Goal: Information Seeking & Learning: Learn about a topic

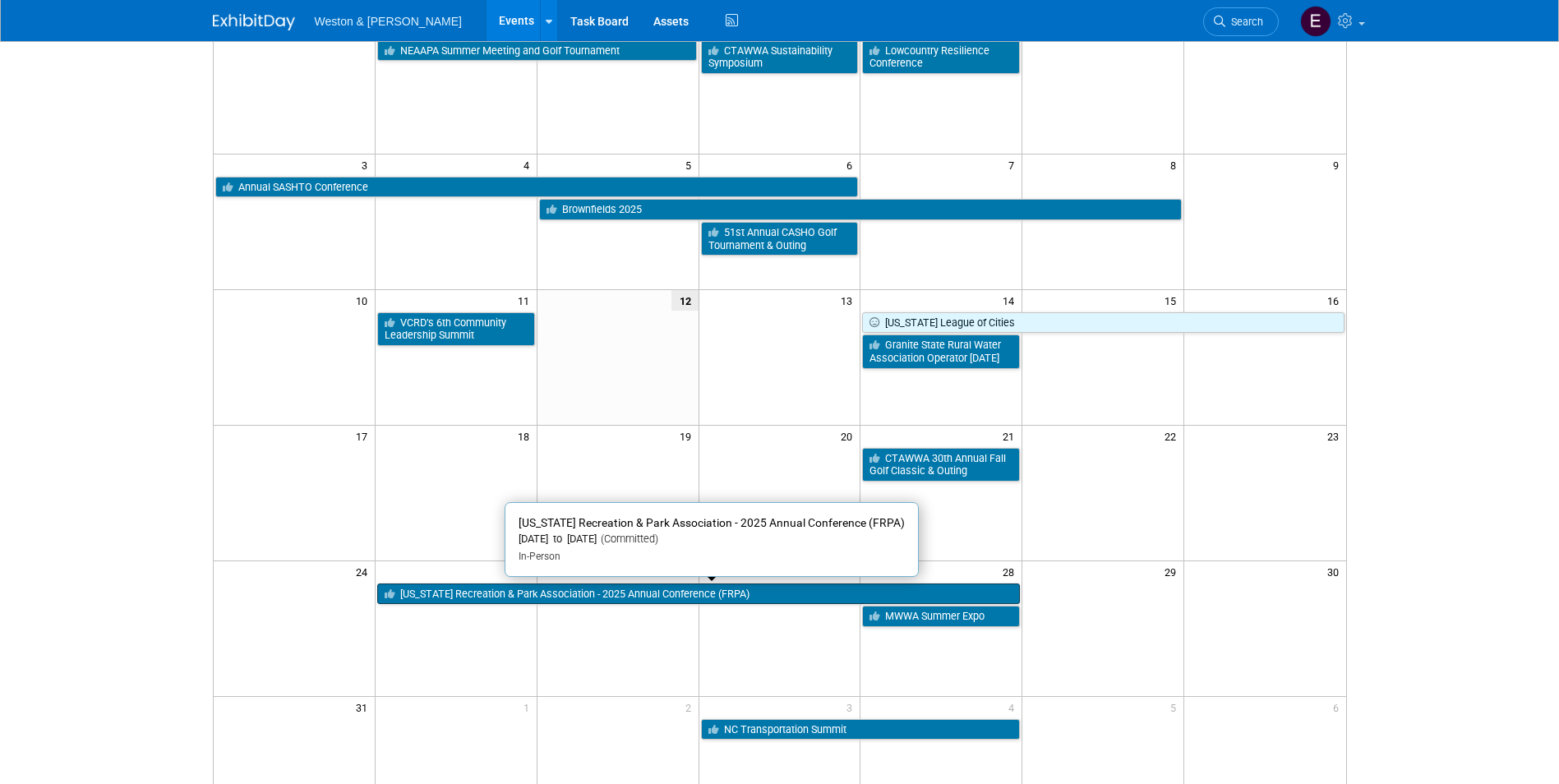
scroll to position [328, 0]
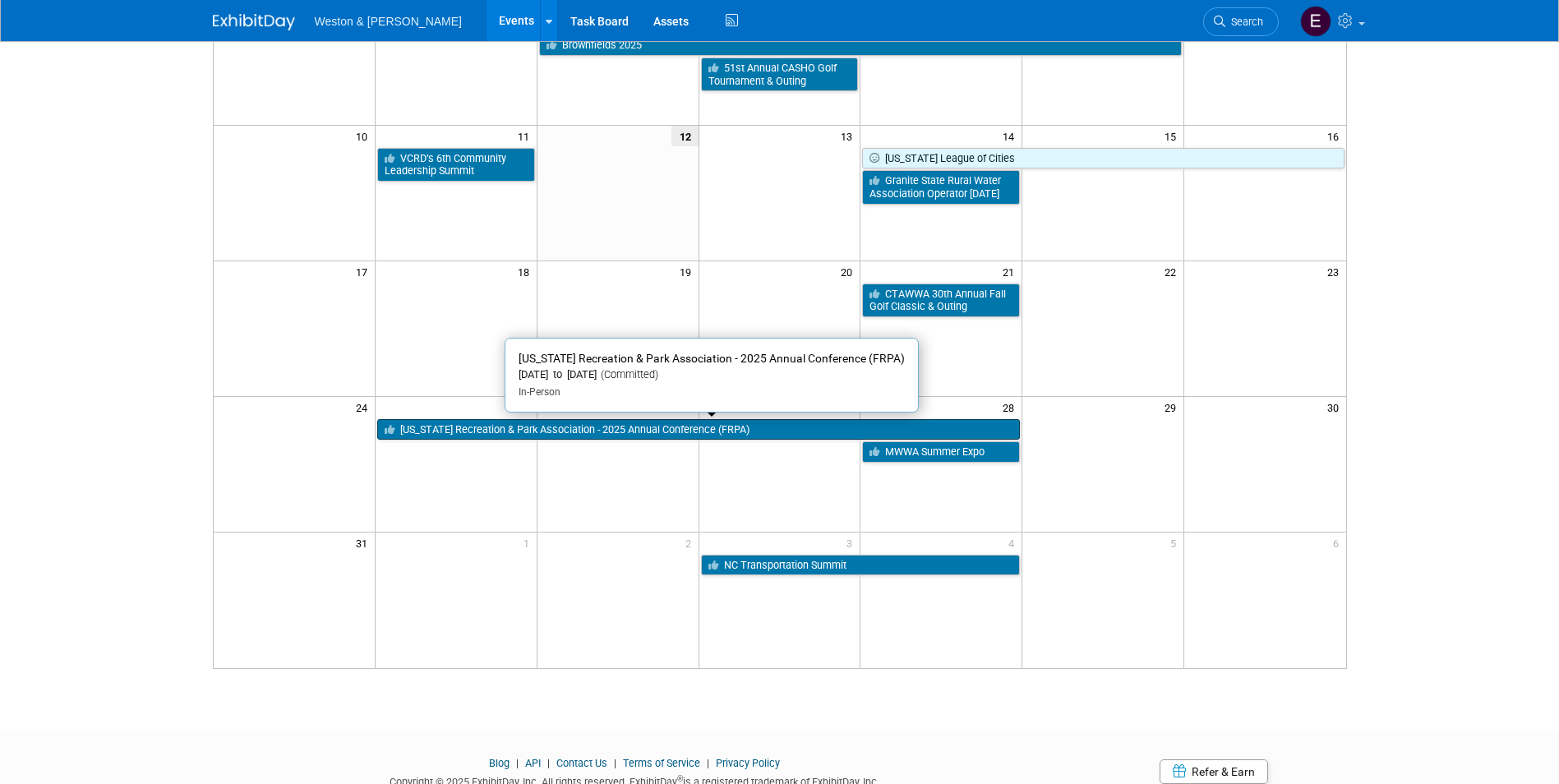
click at [596, 436] on link "[US_STATE] Recreation & Park Association - 2025 Annual Conference (FRPA)" at bounding box center [699, 429] width 643 height 21
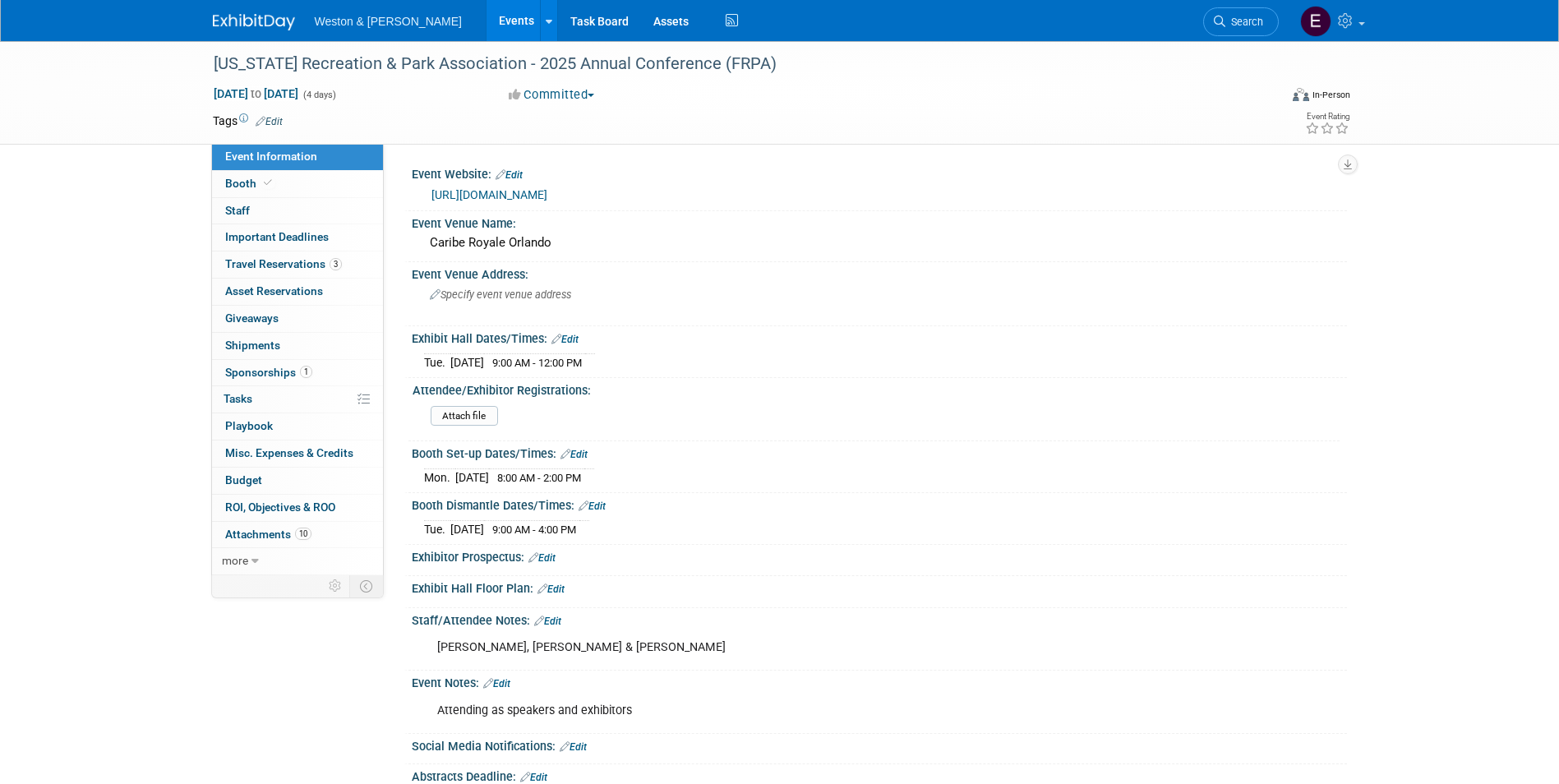
scroll to position [186, 0]
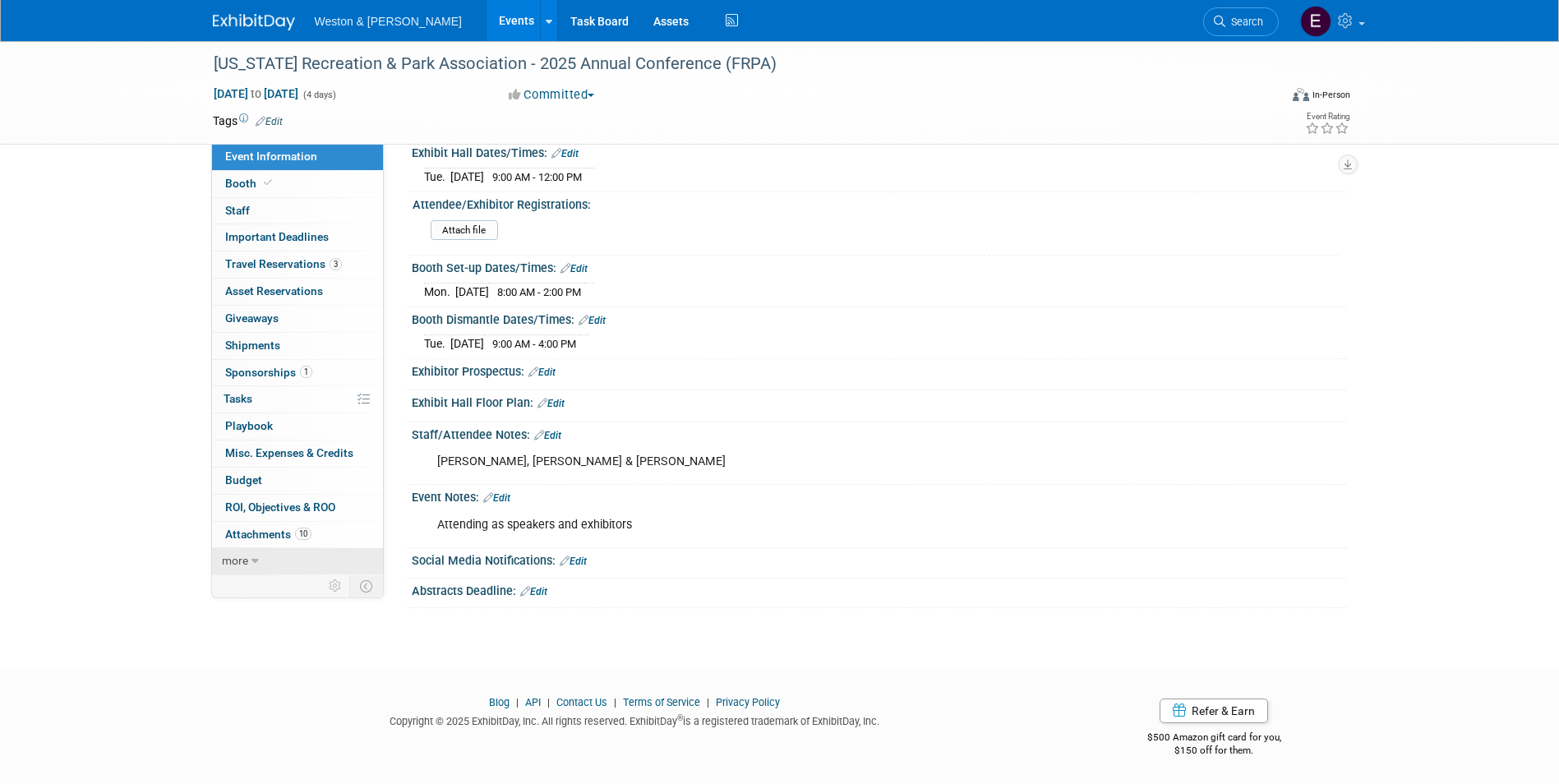
click at [256, 556] on icon at bounding box center [255, 562] width 7 height 12
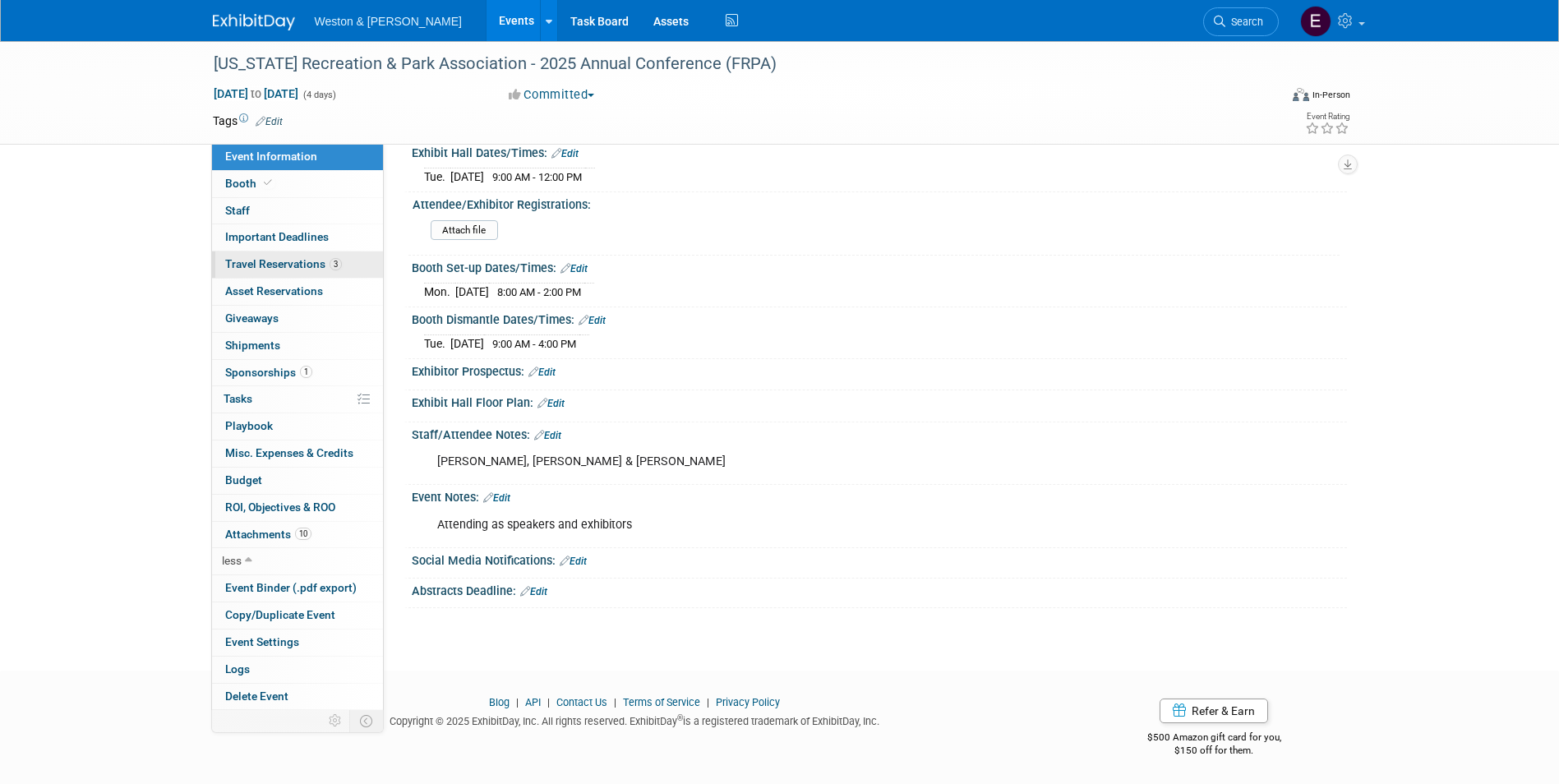
click at [305, 265] on span "Travel Reservations 3" at bounding box center [283, 263] width 117 height 13
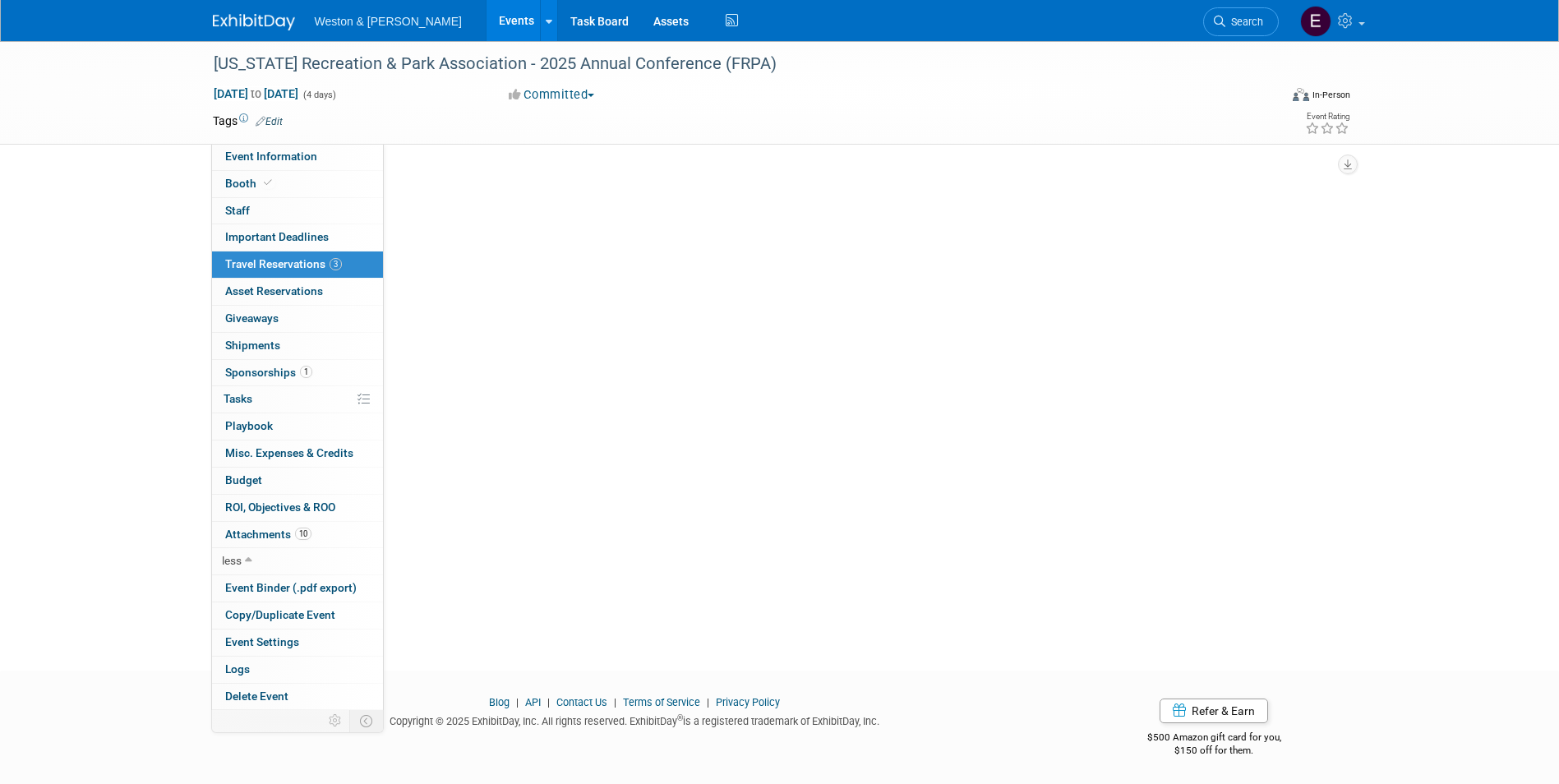
scroll to position [0, 0]
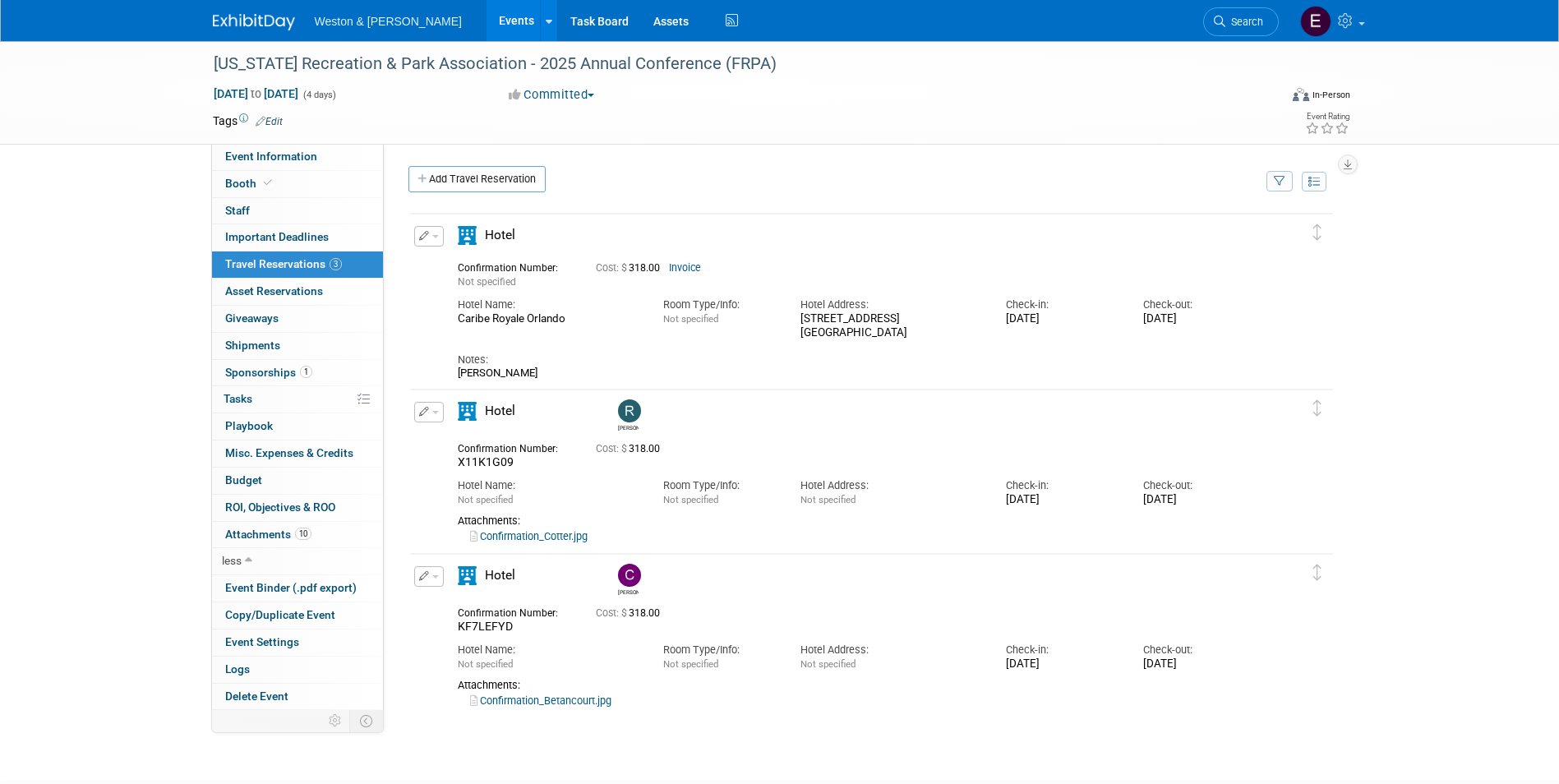
click at [660, 351] on div "Notes: Cydnie Jones" at bounding box center [857, 360] width 799 height 40
click at [686, 268] on link "Invoice" at bounding box center [685, 268] width 32 height 12
click at [522, 539] on link "Confirmation_Cotter.jpg" at bounding box center [529, 536] width 118 height 12
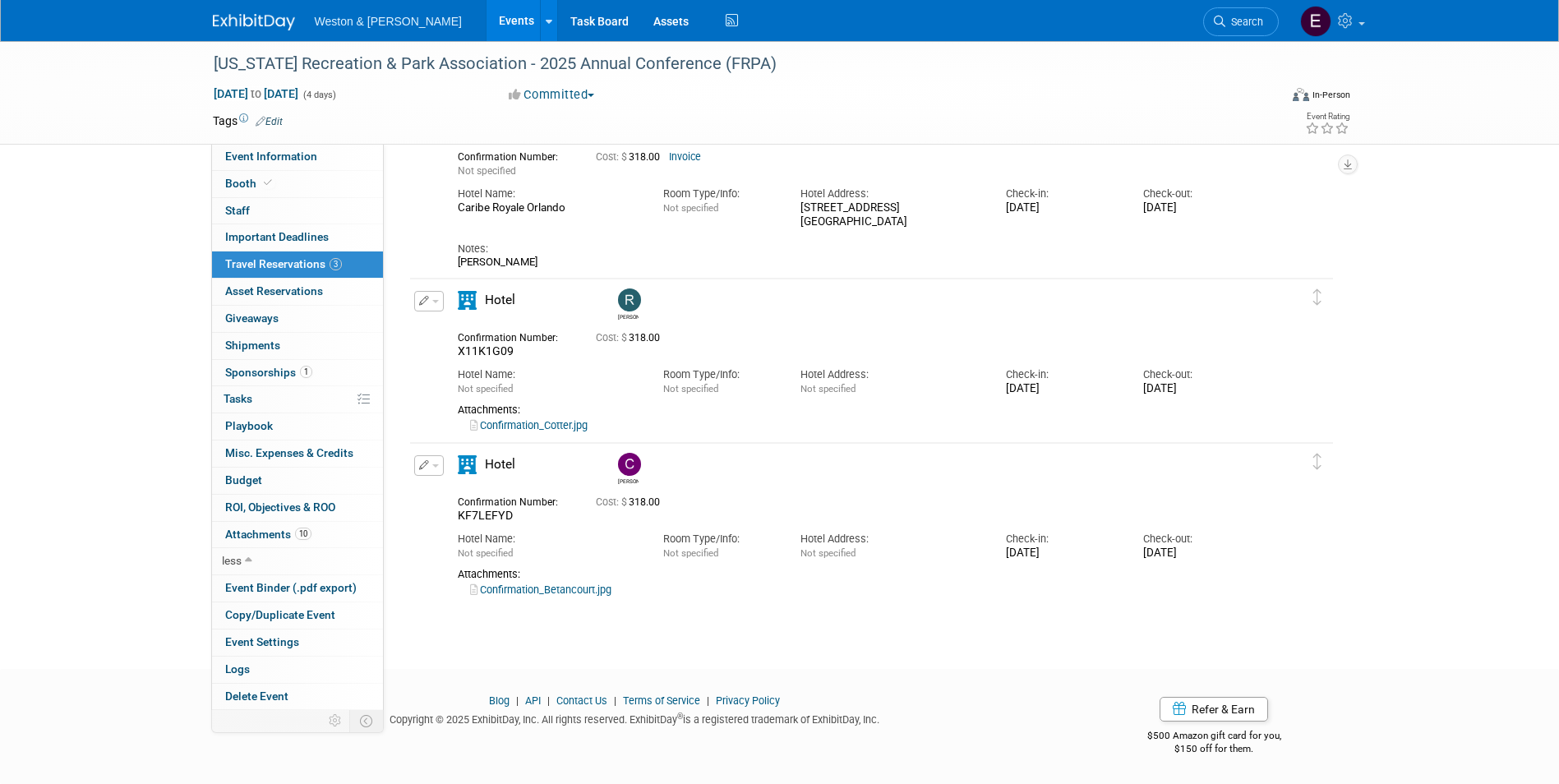
click at [562, 591] on link "Confirmation_Betancourt.jpg" at bounding box center [541, 589] width 142 height 12
click at [261, 539] on span "Attachments 10" at bounding box center [268, 534] width 86 height 13
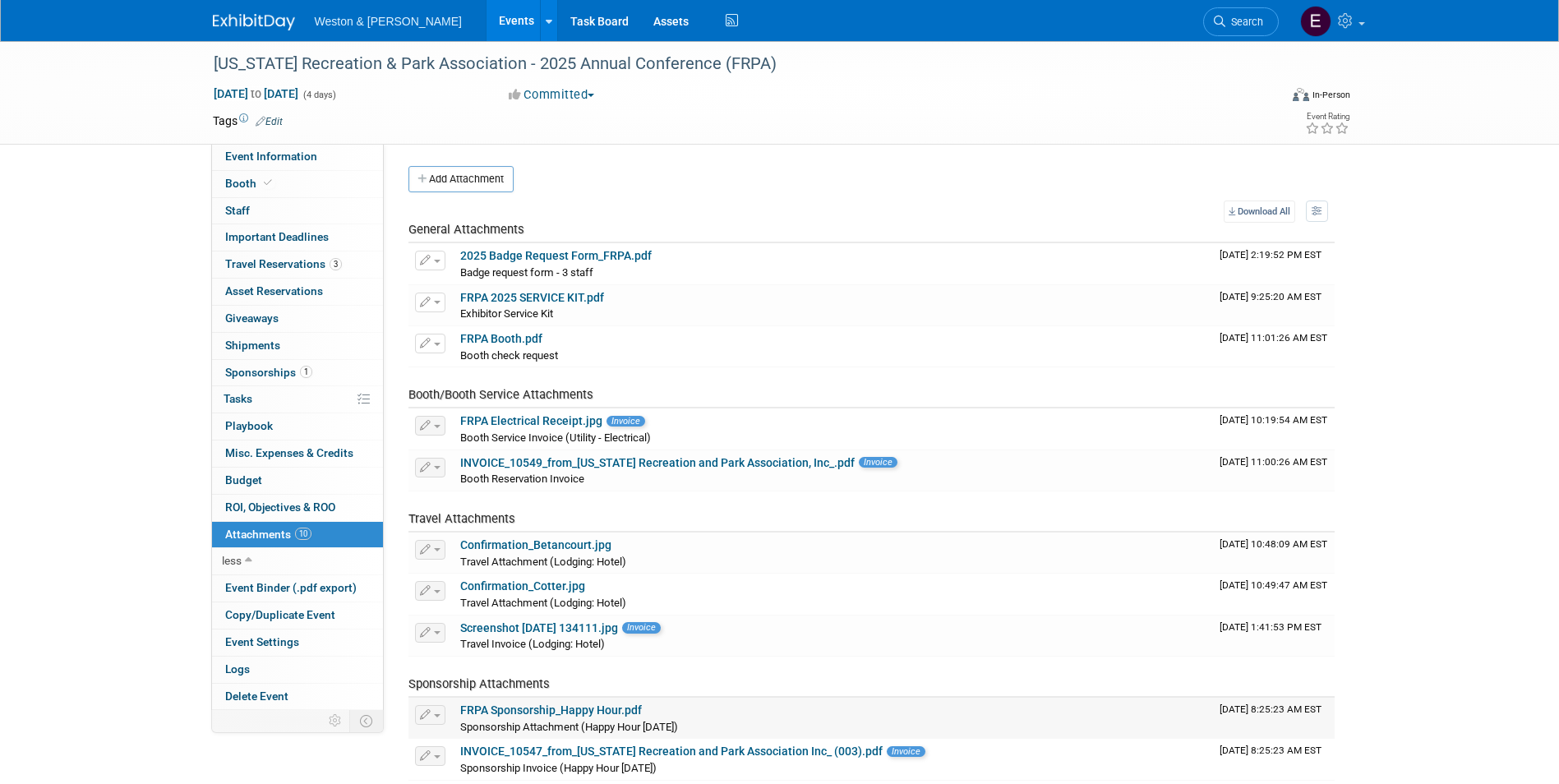
scroll to position [191, 0]
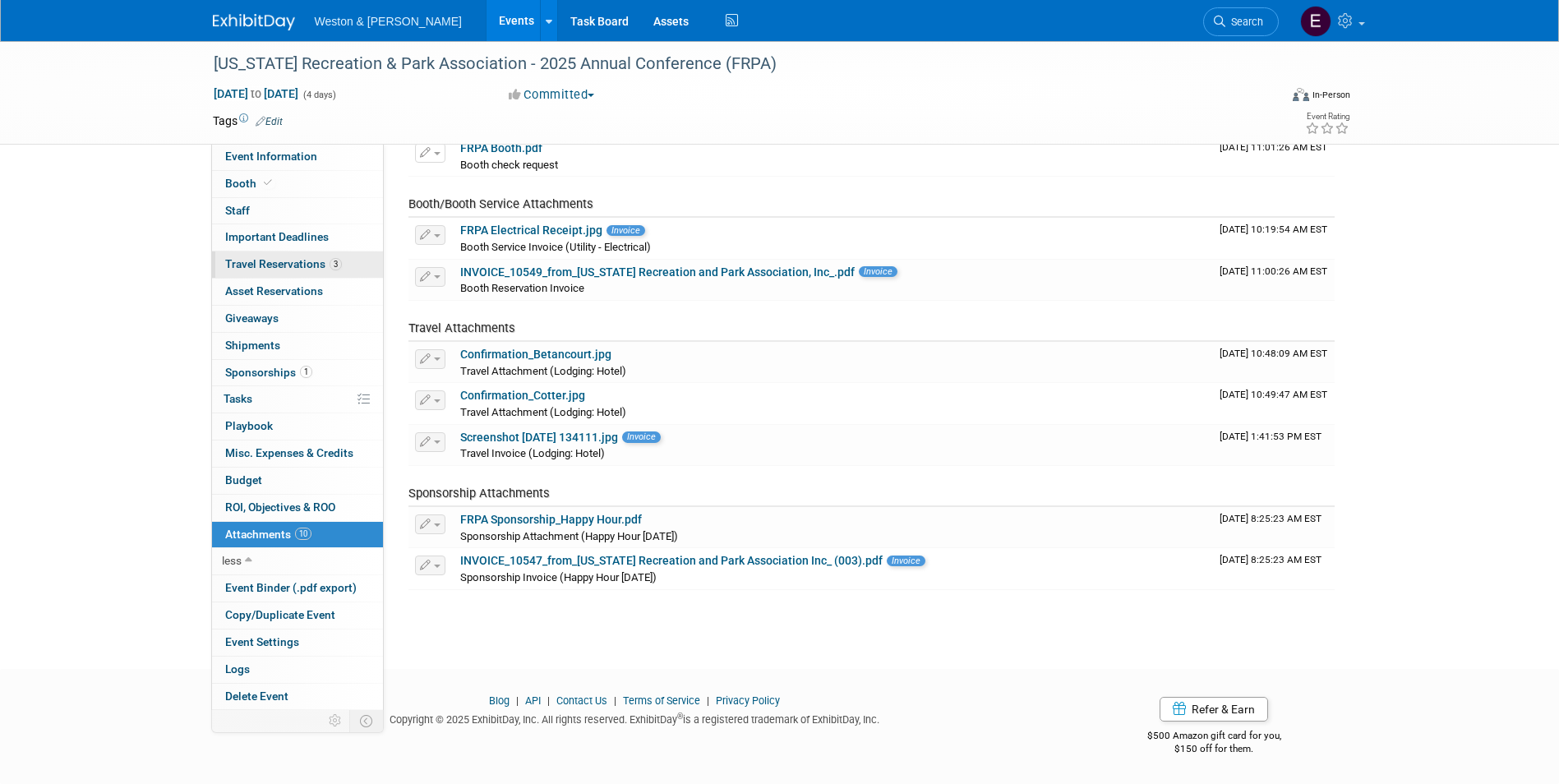
click at [268, 272] on link "3 Travel Reservations 3" at bounding box center [297, 264] width 171 height 26
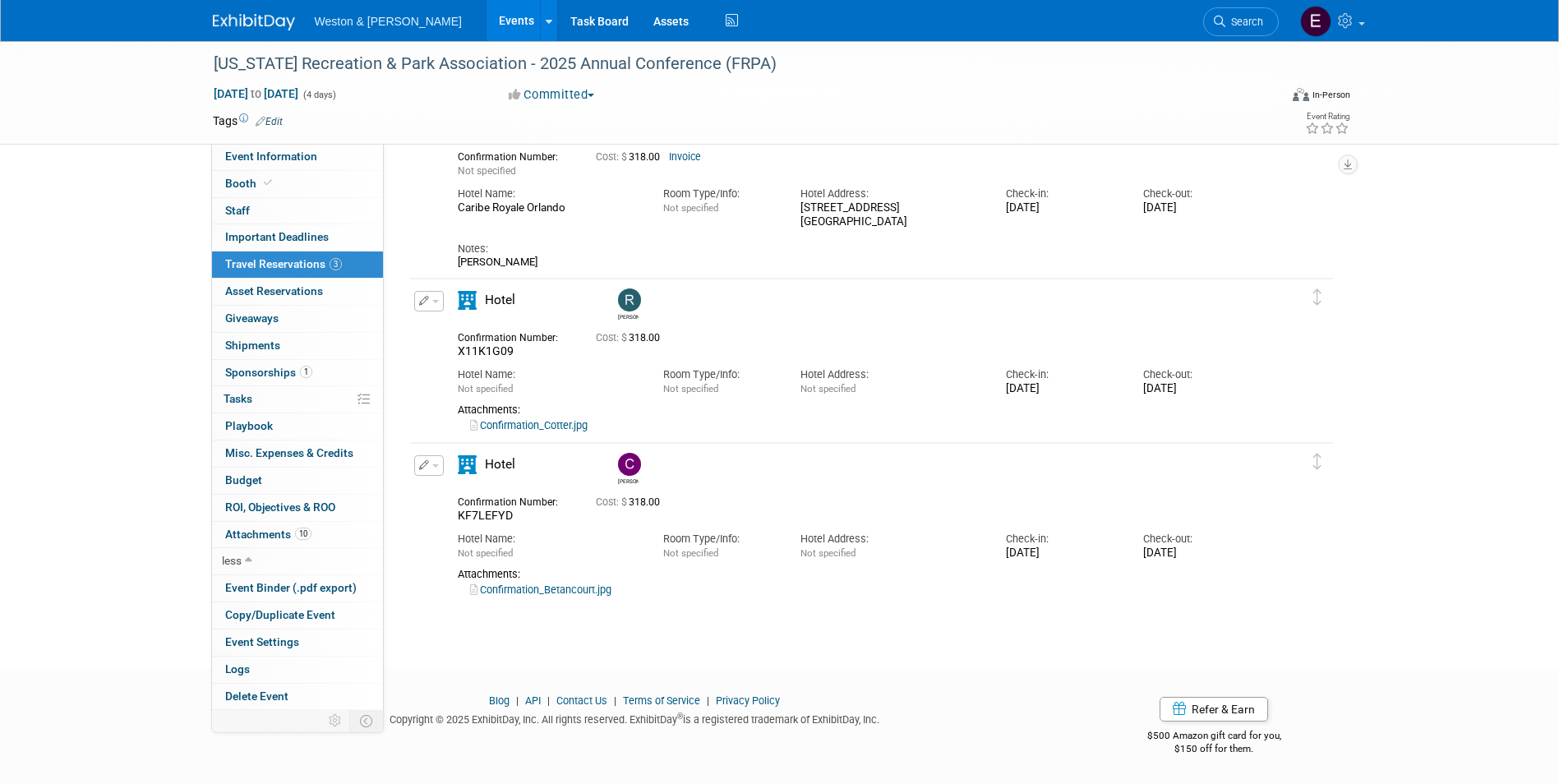
scroll to position [0, 0]
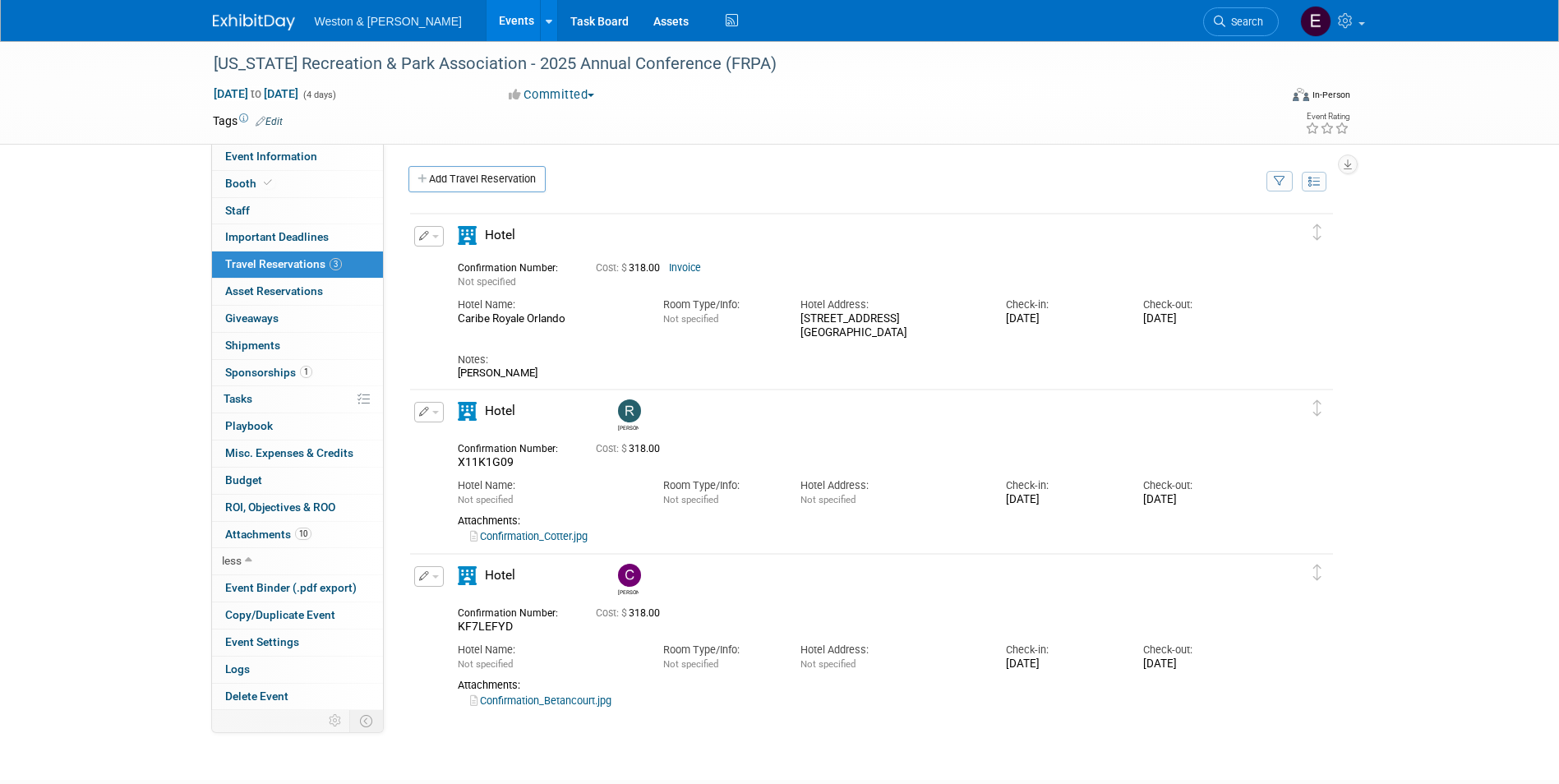
drag, startPoint x: 586, startPoint y: 324, endPoint x: 457, endPoint y: 321, distance: 129.0
click at [458, 321] on div "Caribe Royale Orlando" at bounding box center [548, 319] width 181 height 14
drag, startPoint x: 457, startPoint y: 321, endPoint x: 478, endPoint y: 323, distance: 21.1
copy div "Caribe Royale Orlando"
click at [753, 225] on td "Delete Reservation Not specified Cost: $ 318.00 Notes:" at bounding box center [859, 299] width 898 height 172
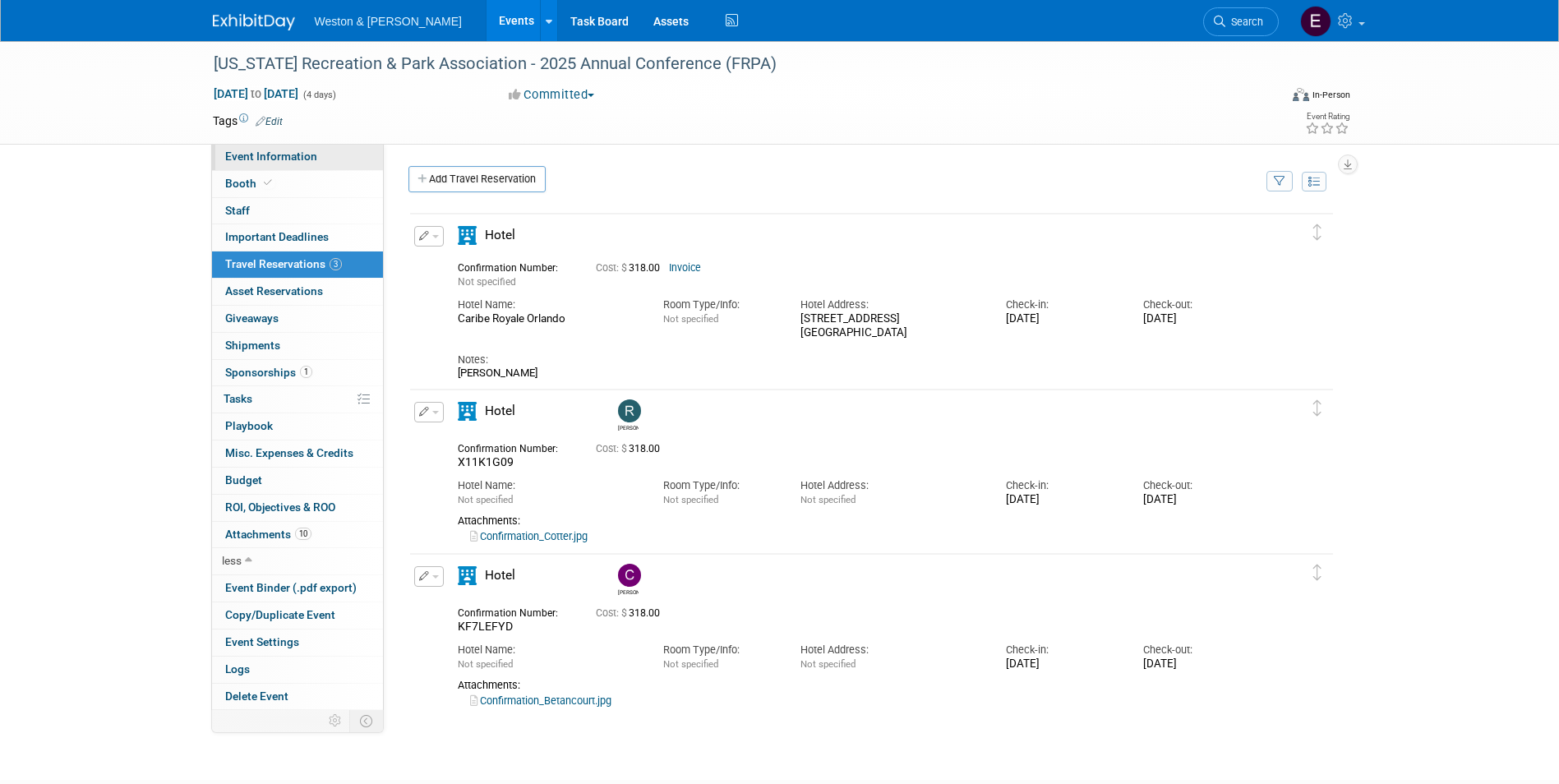
click at [276, 158] on span "Event Information" at bounding box center [271, 156] width 92 height 13
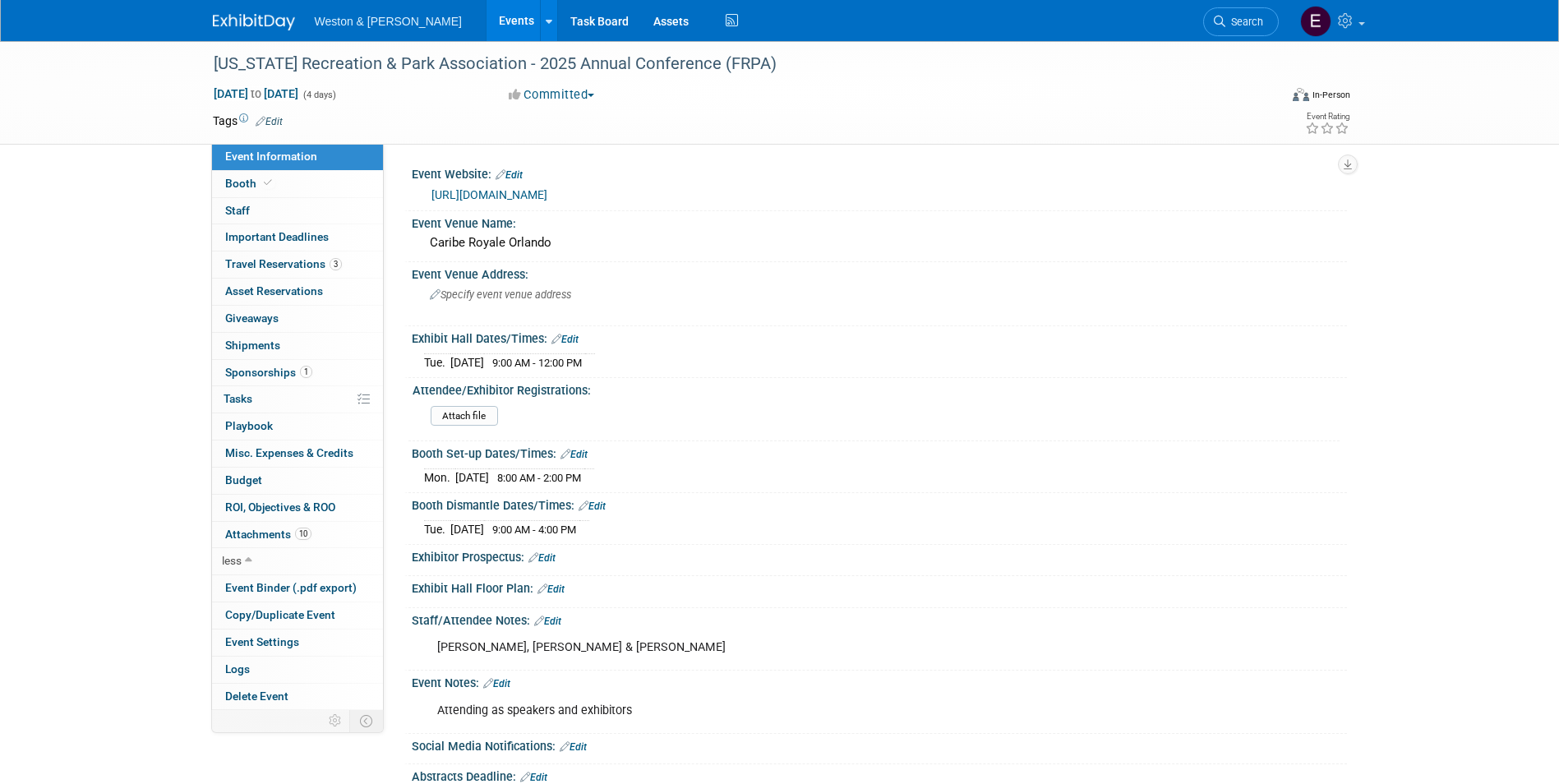
click at [548, 196] on link "https://www.frpa.org/conference" at bounding box center [489, 195] width 116 height 13
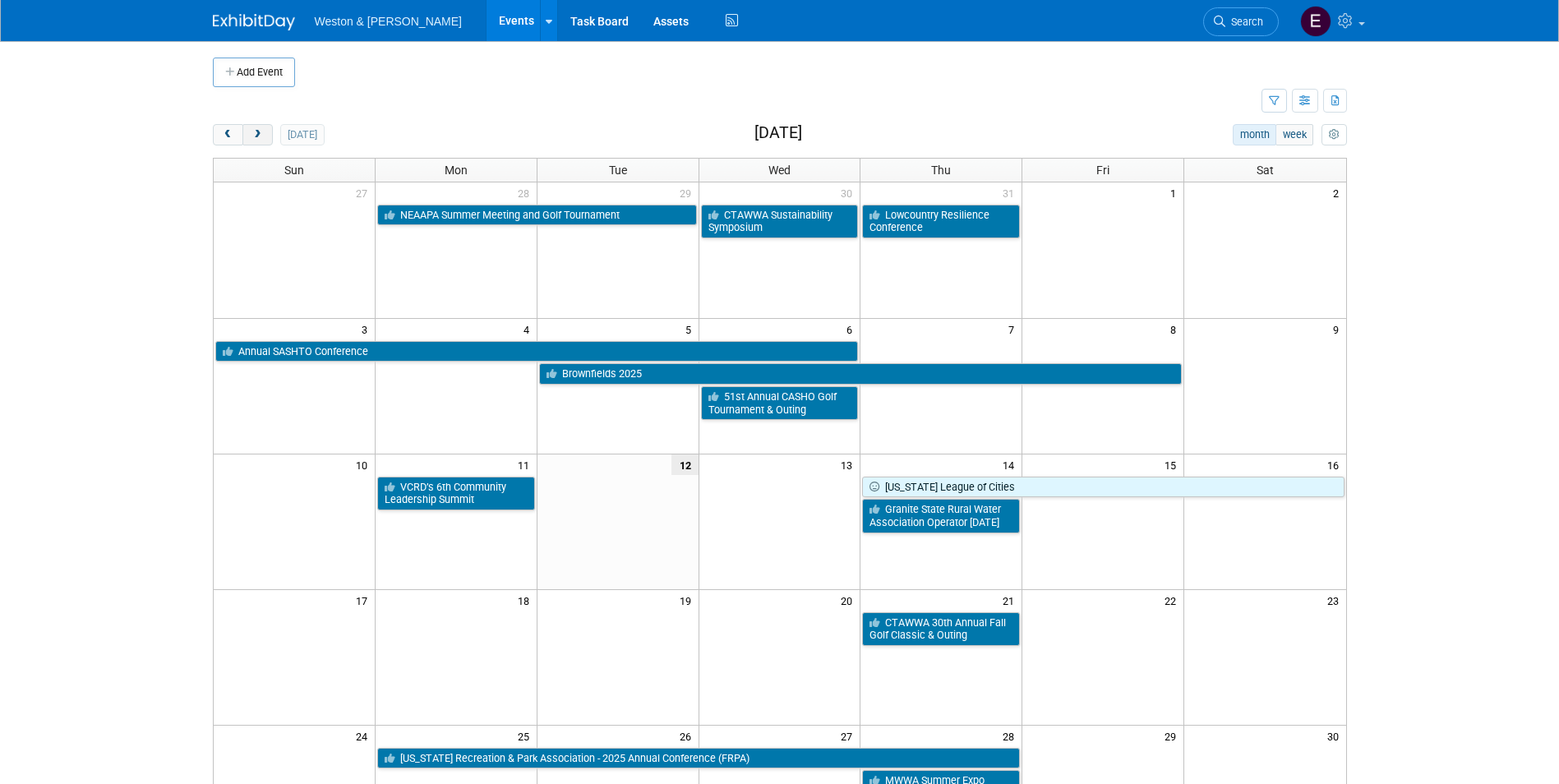
click at [253, 139] on span "next" at bounding box center [258, 135] width 12 height 11
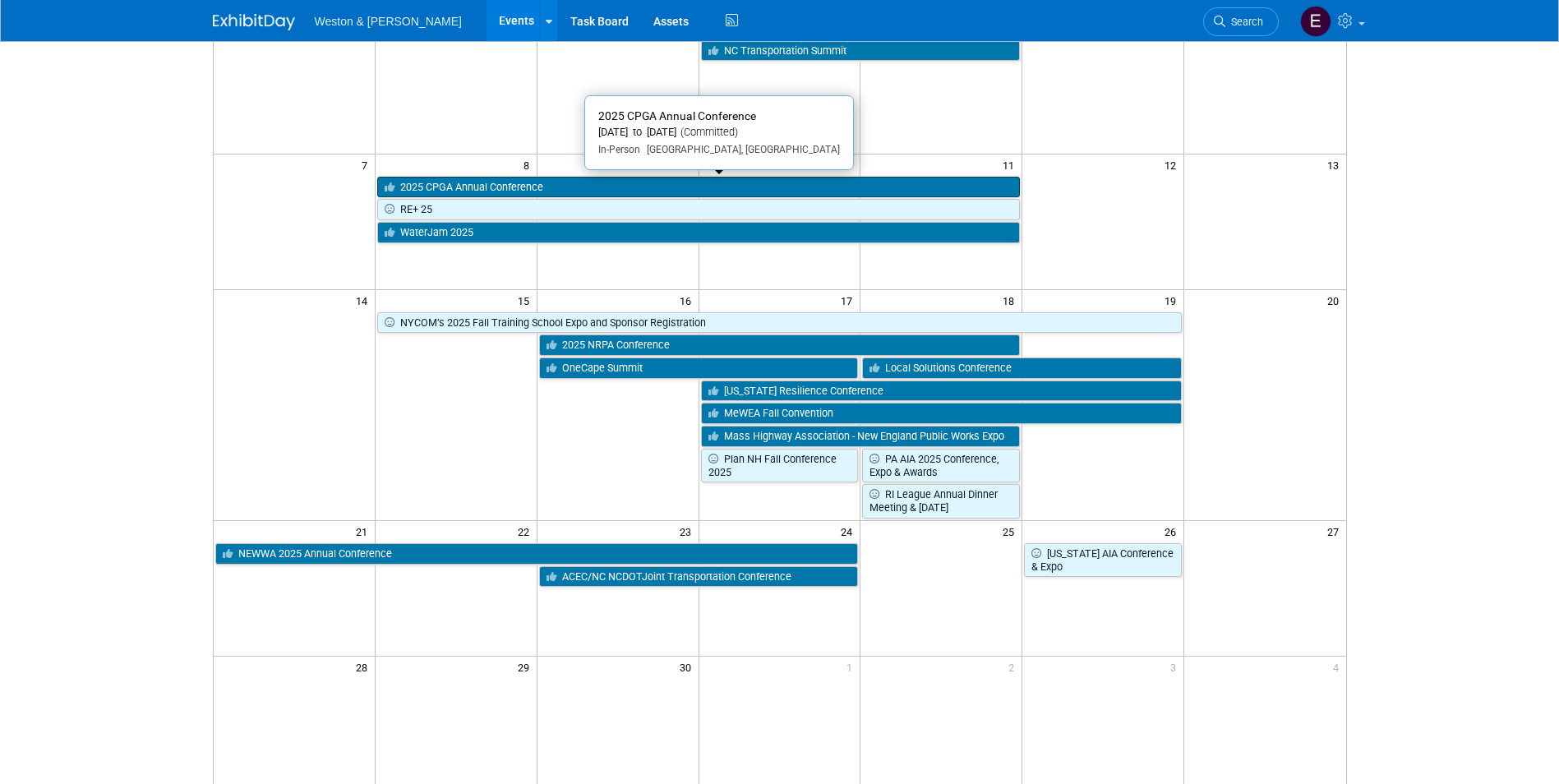
scroll to position [82, 0]
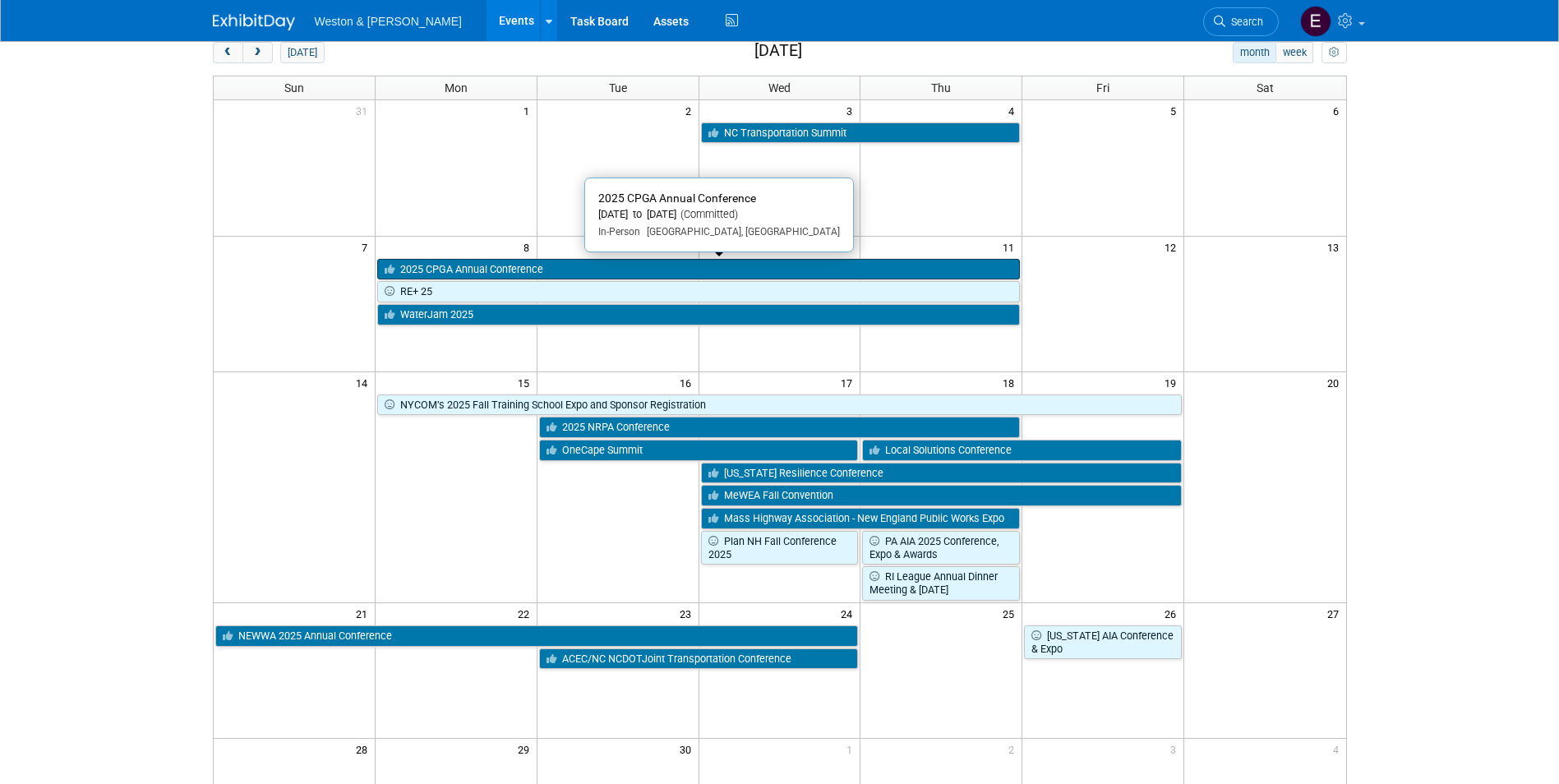
click at [599, 274] on link "2025 CPGA Annual Conference" at bounding box center [699, 268] width 643 height 21
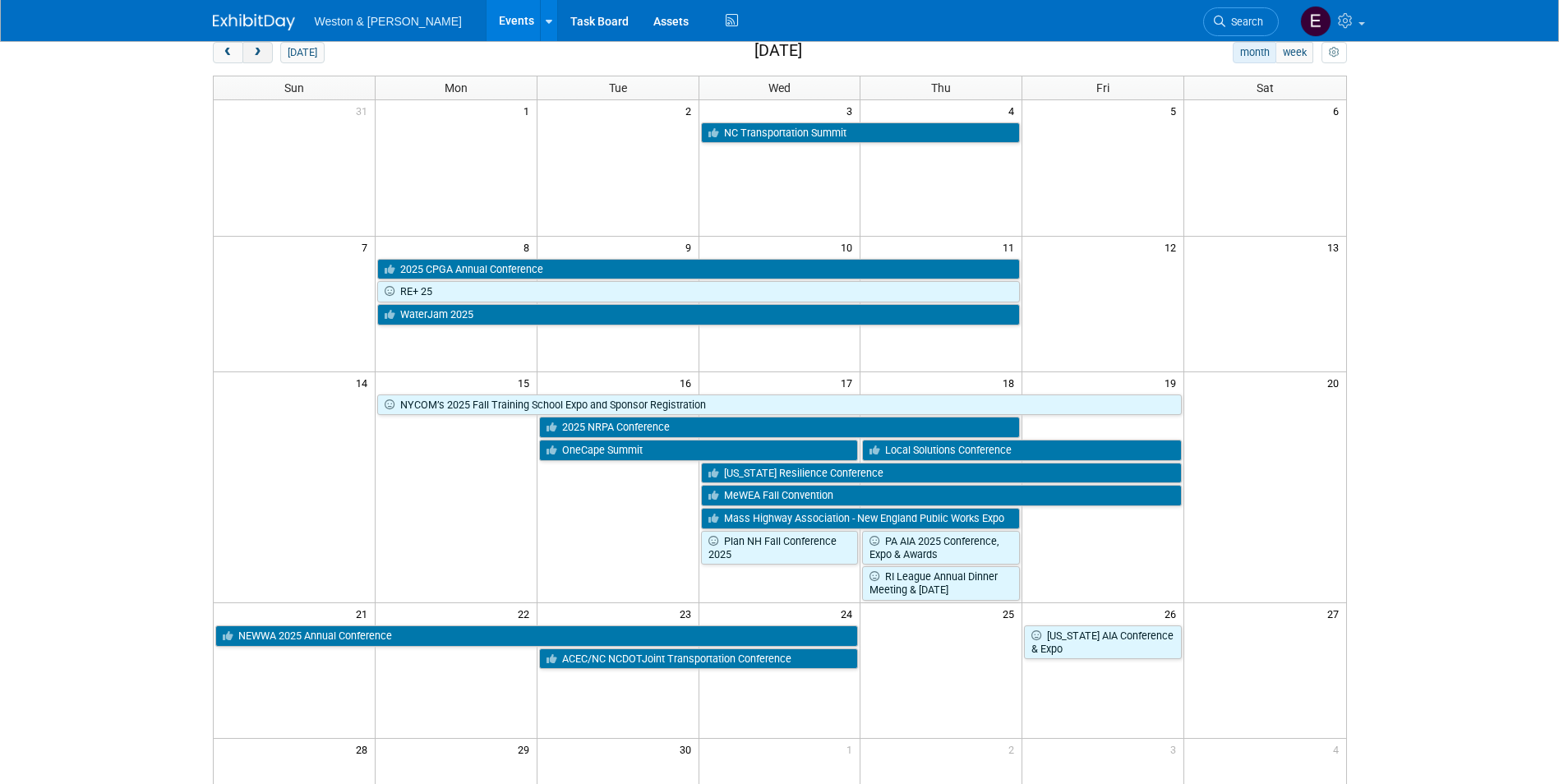
click at [252, 49] on span "next" at bounding box center [258, 53] width 12 height 11
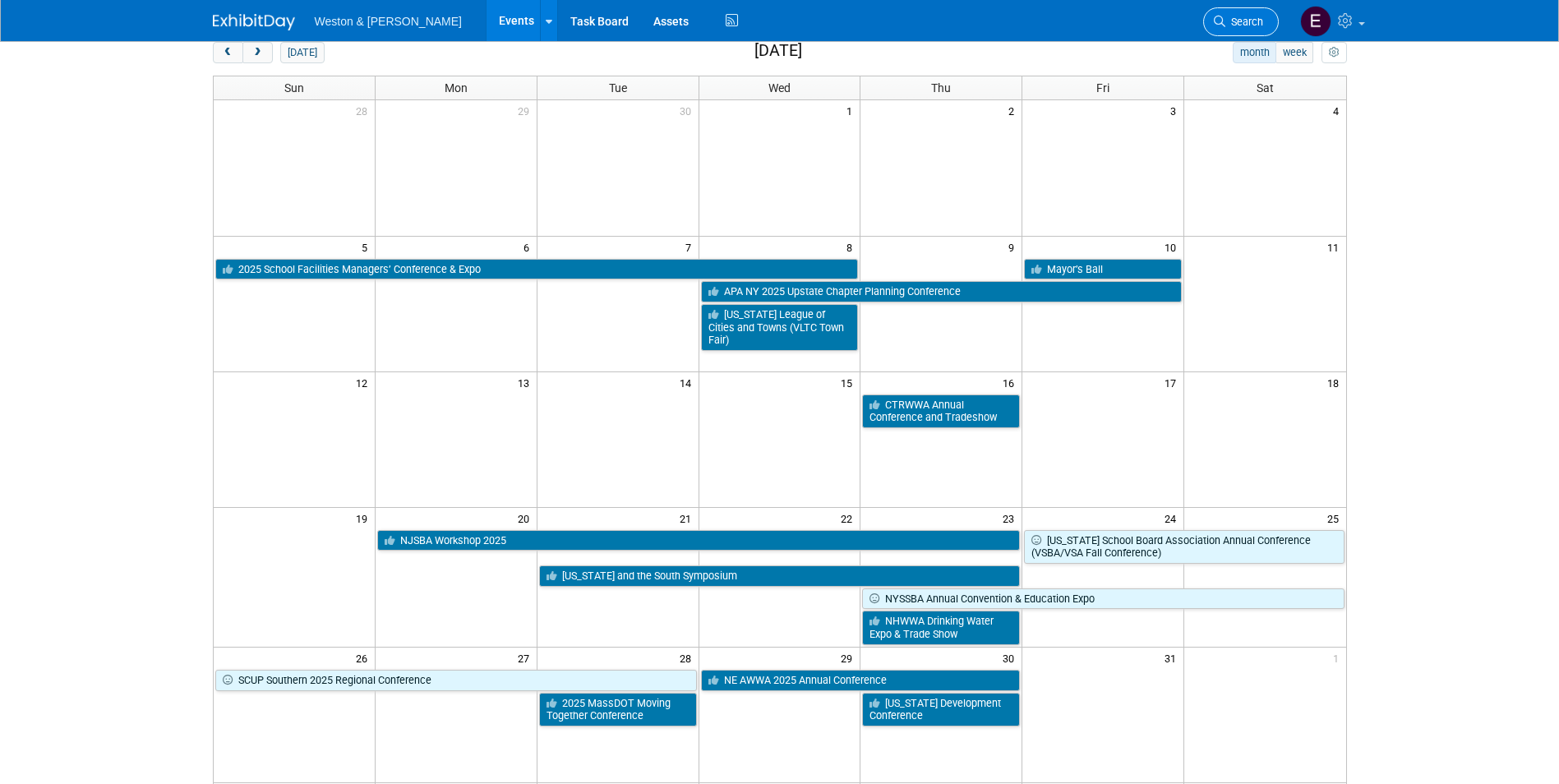
click at [1252, 12] on link "Search" at bounding box center [1242, 21] width 76 height 29
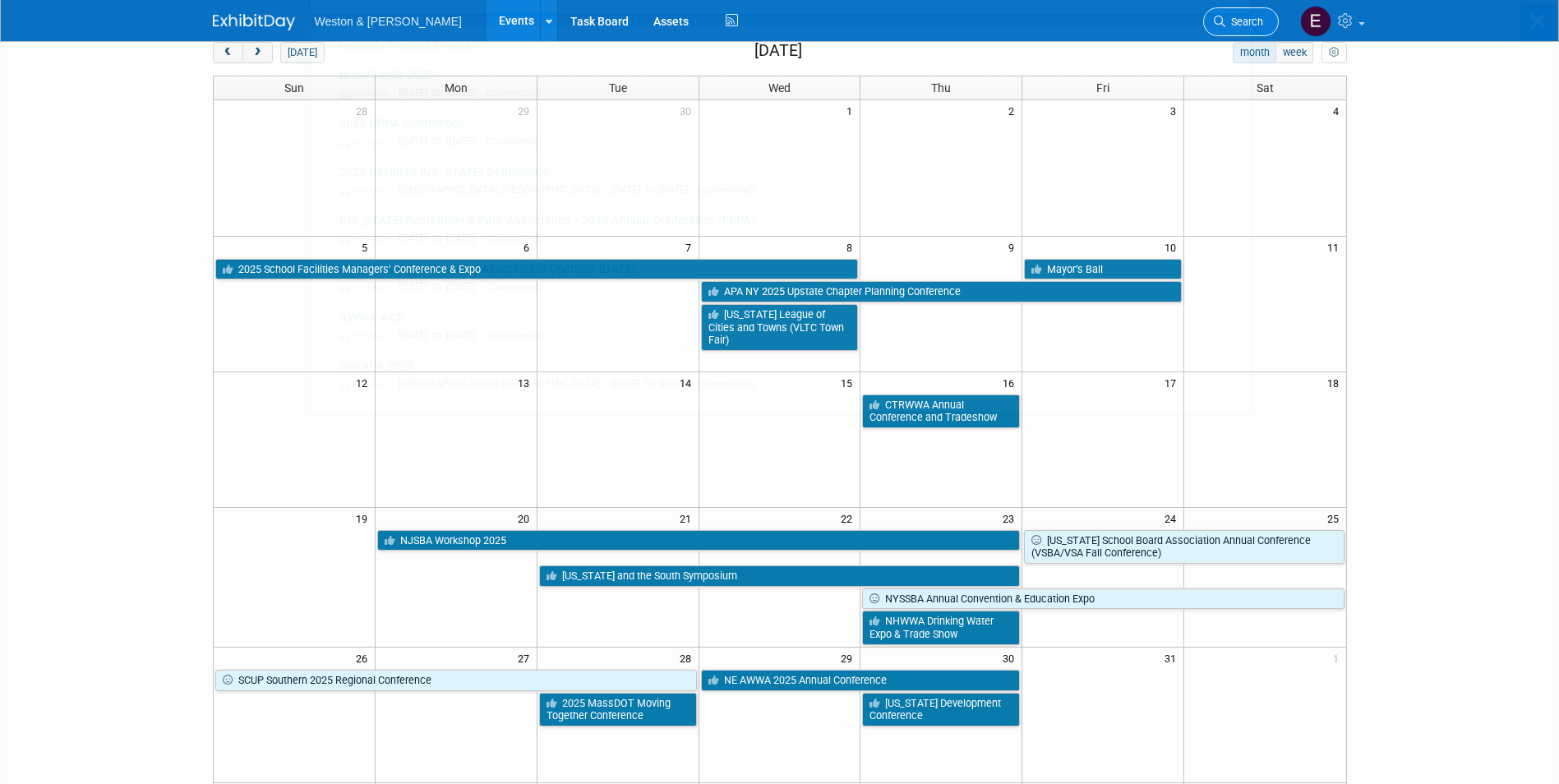
scroll to position [0, 0]
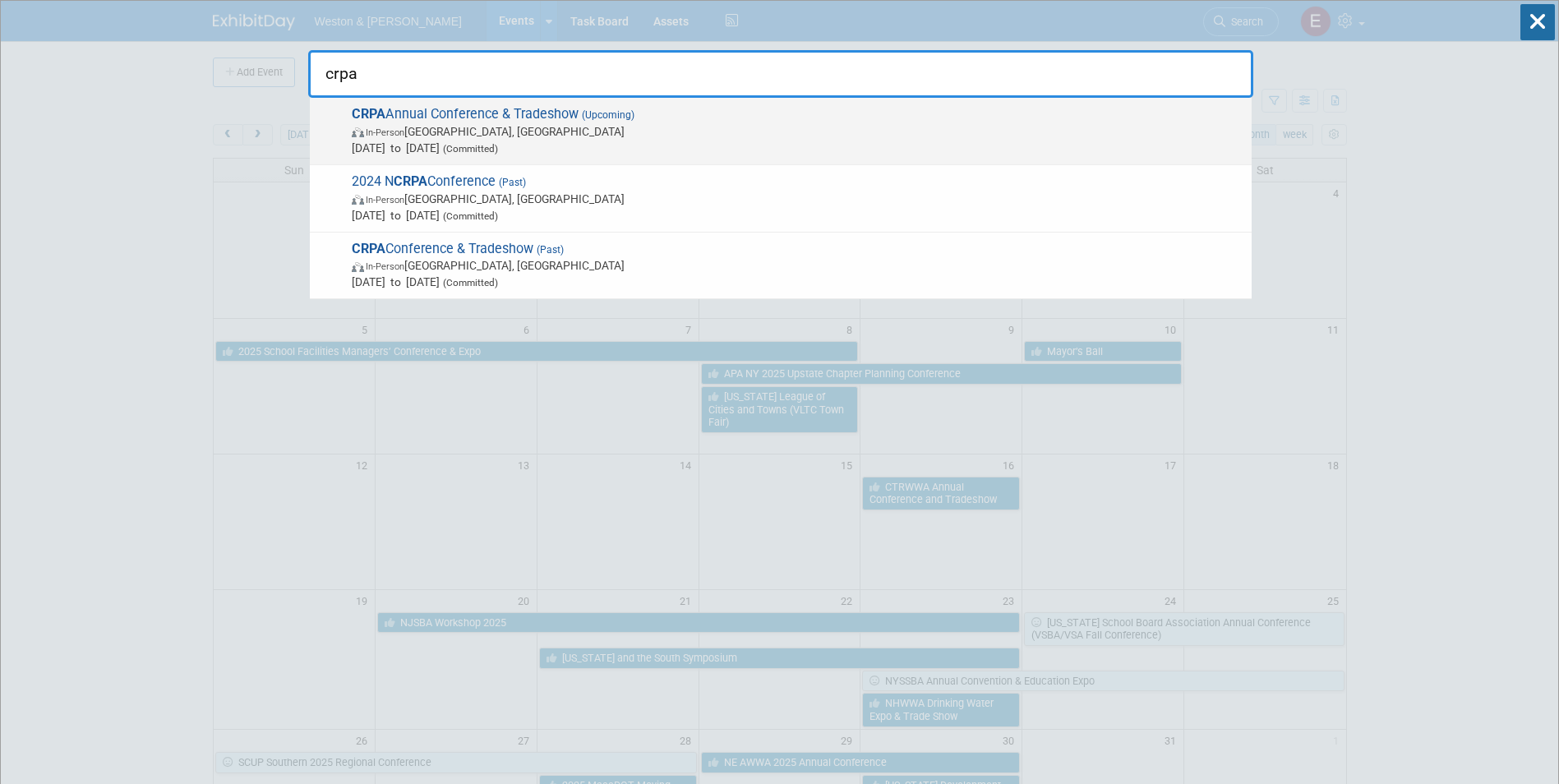
type input "crpa"
click at [785, 122] on span "CRPA Annual Conference & Tradeshow (Upcoming) In-Person [GEOGRAPHIC_DATA], [GEO…" at bounding box center [795, 131] width 897 height 50
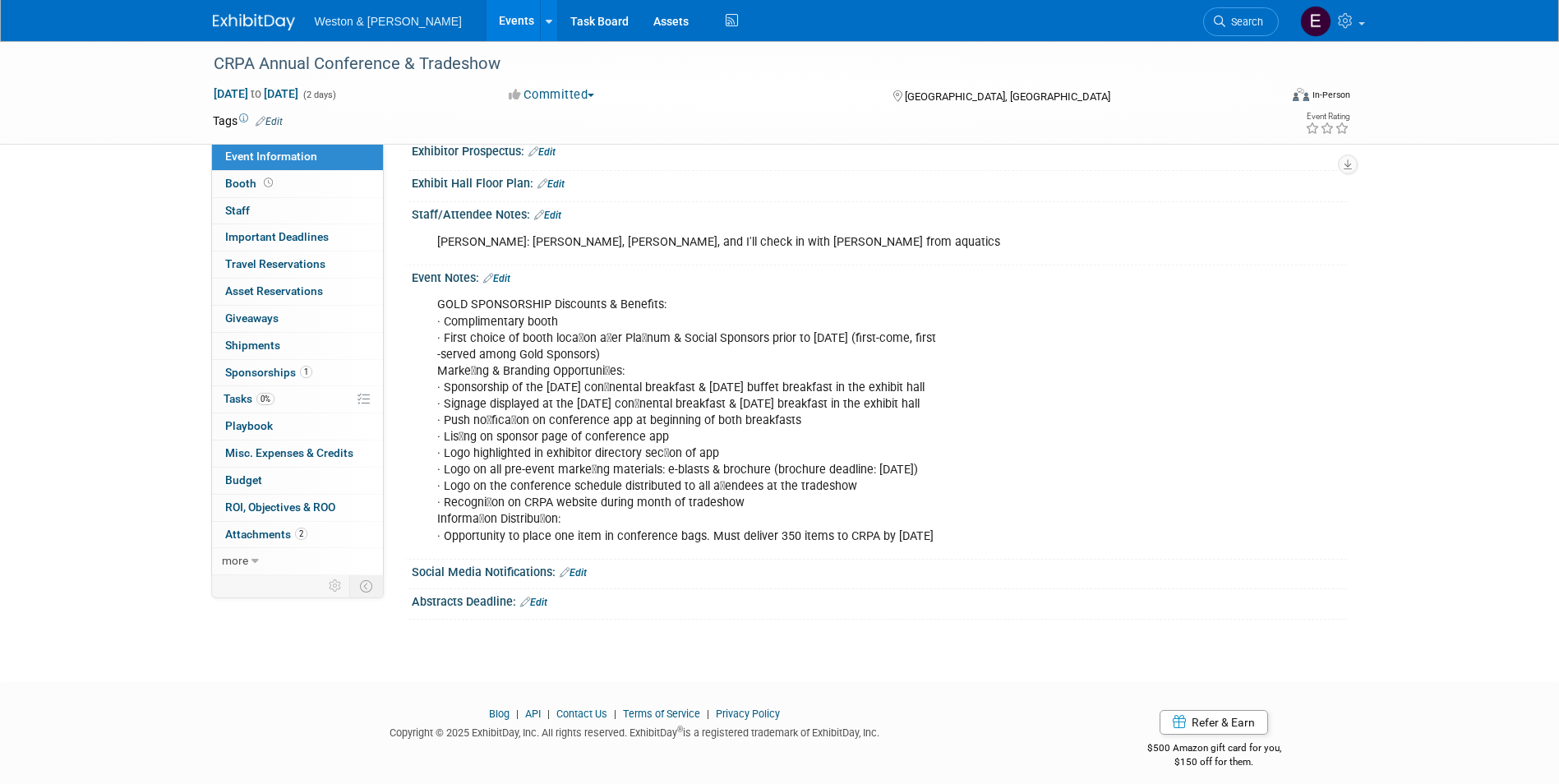
scroll to position [165, 0]
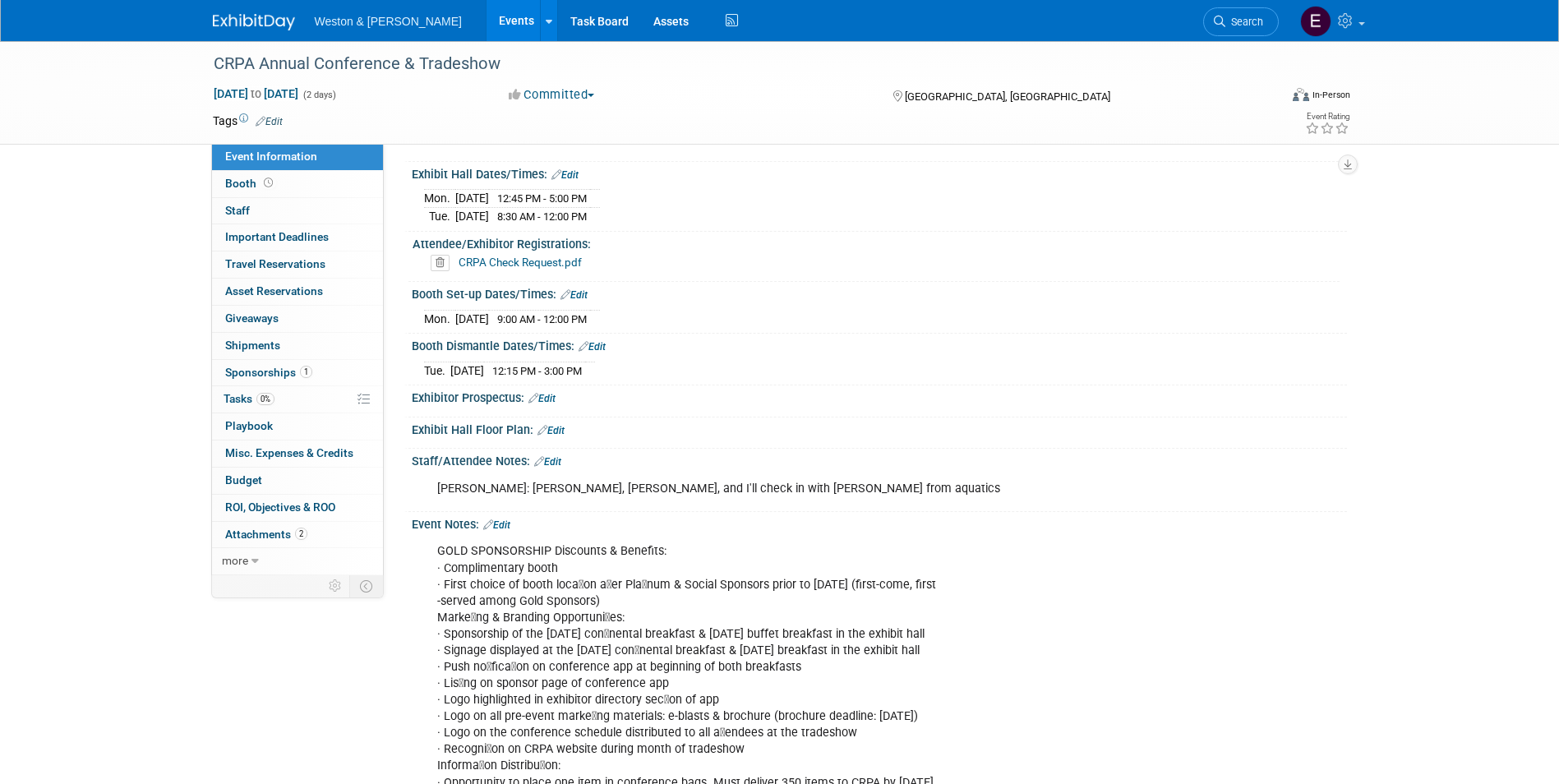
click at [256, 379] on link "1 Sponsorships 1" at bounding box center [297, 373] width 171 height 26
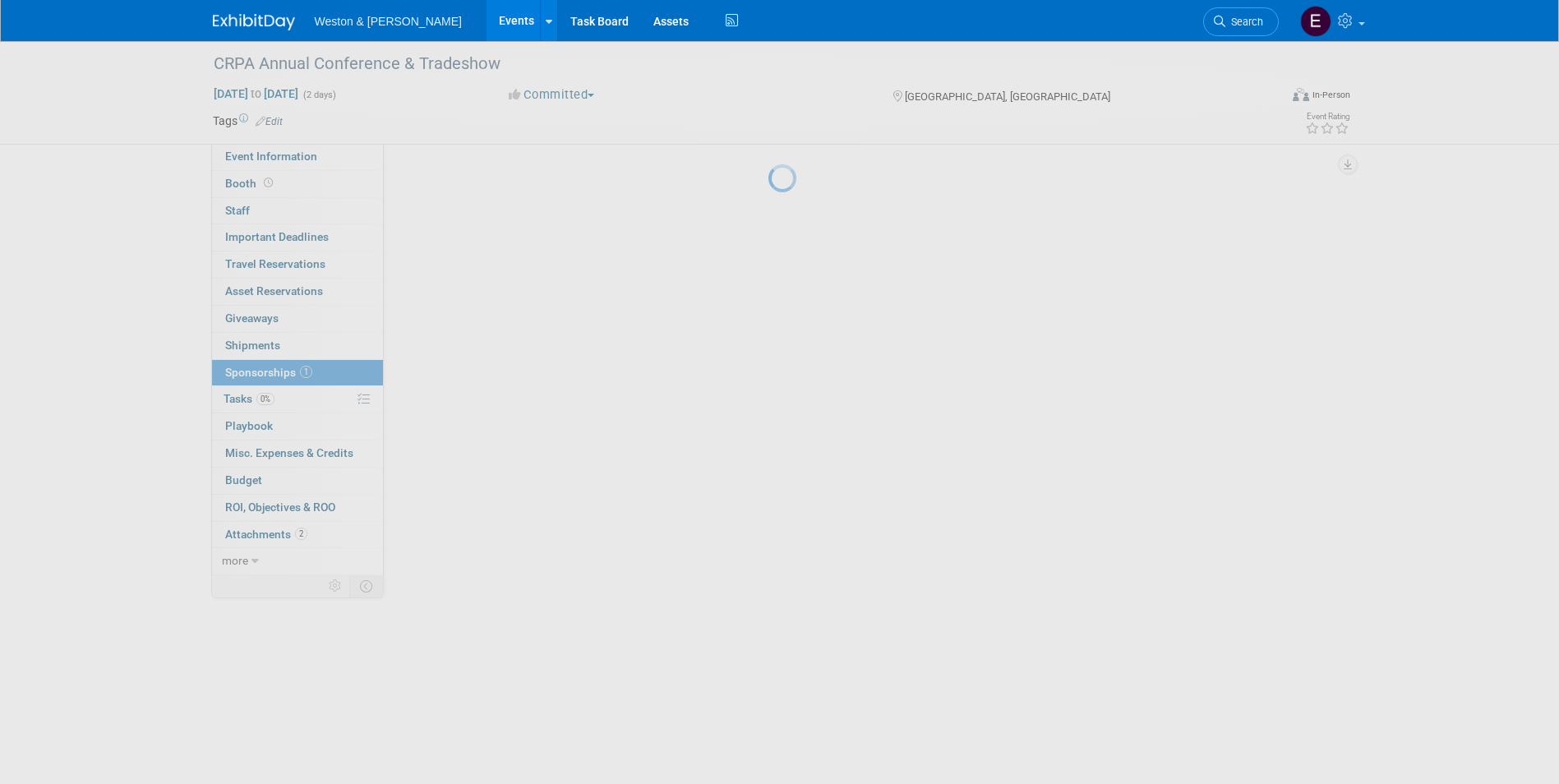
scroll to position [0, 0]
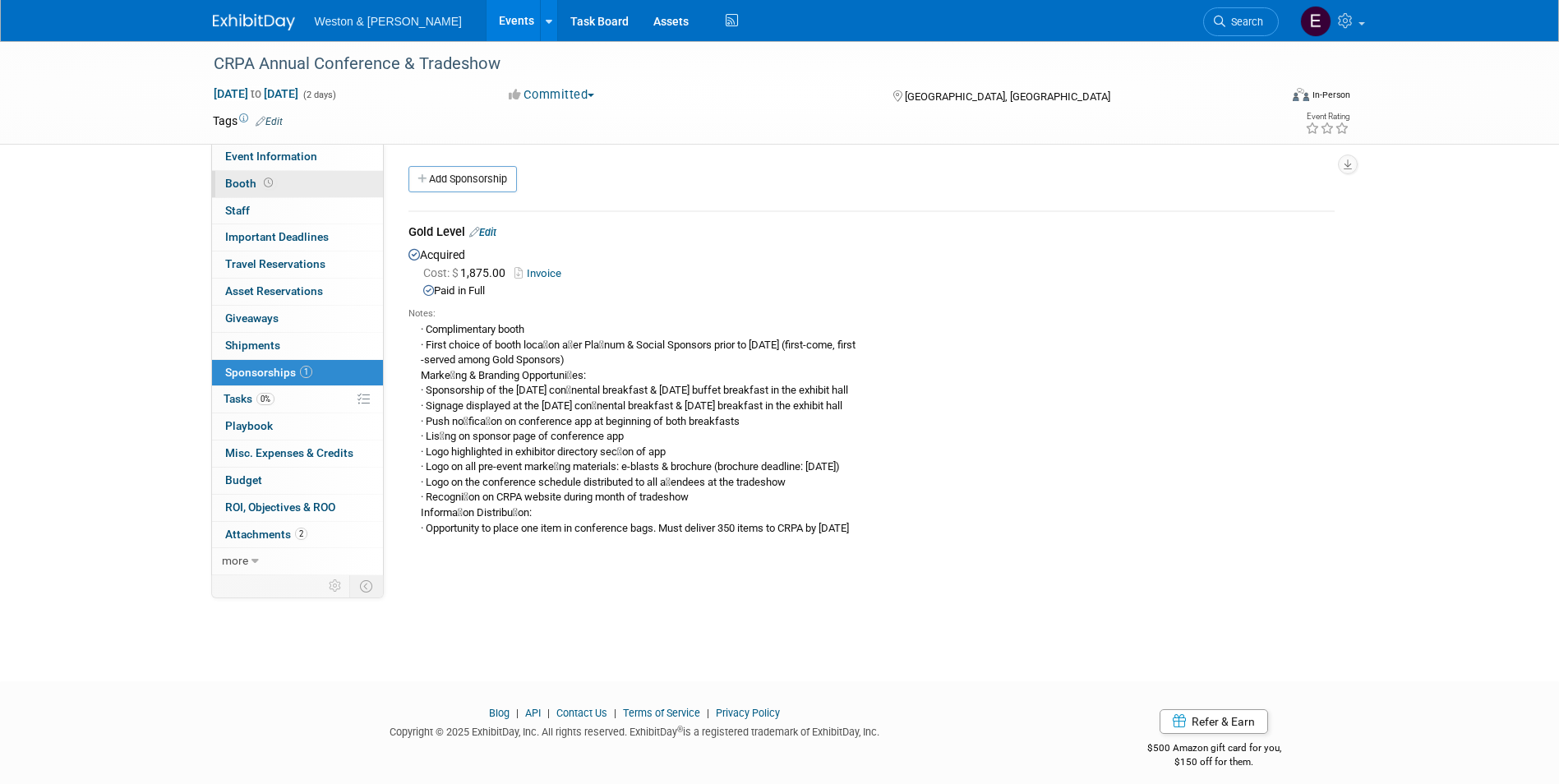
click at [299, 171] on link "Booth" at bounding box center [297, 184] width 171 height 26
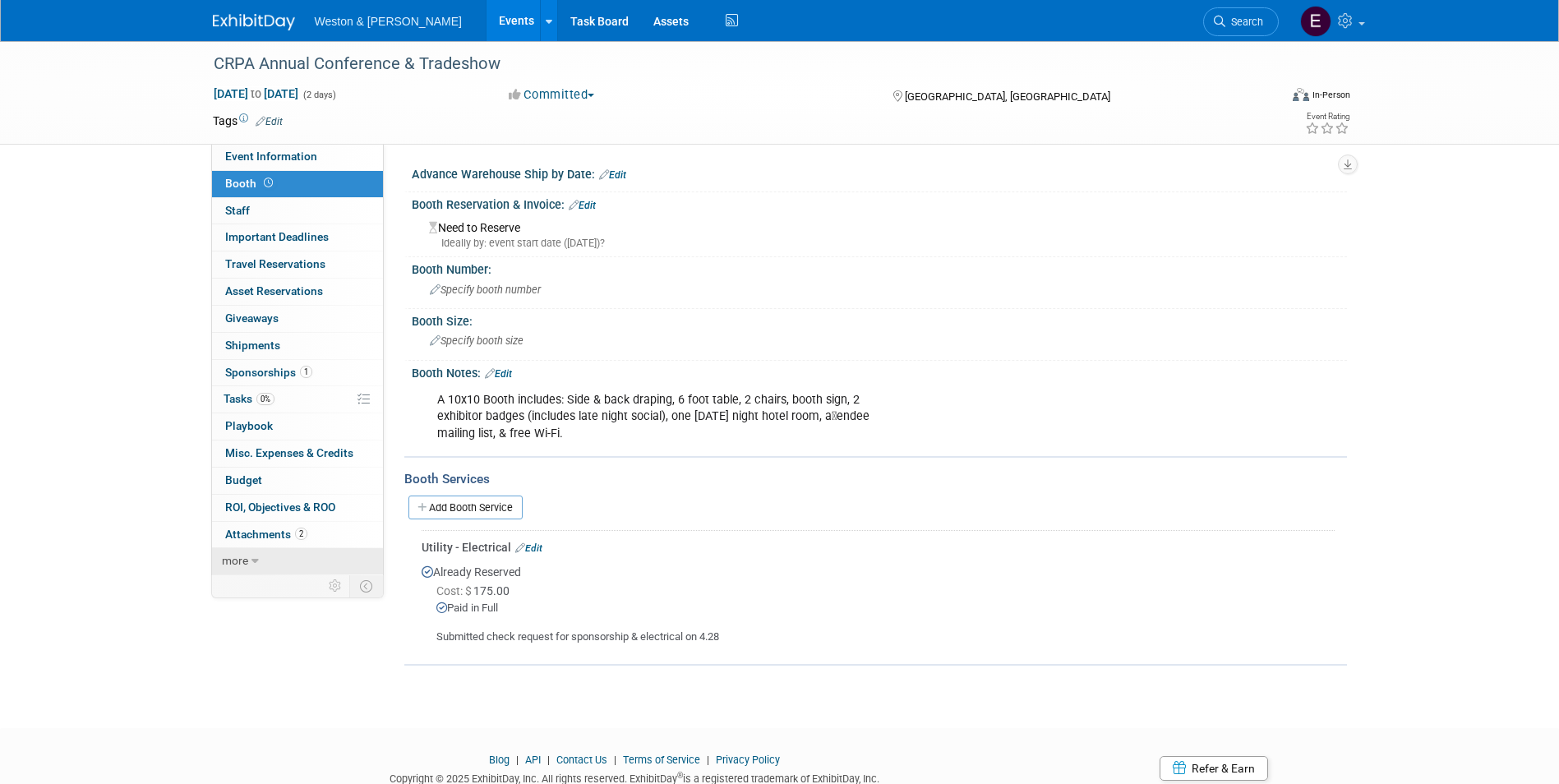
click at [226, 567] on span "more" at bounding box center [235, 560] width 26 height 13
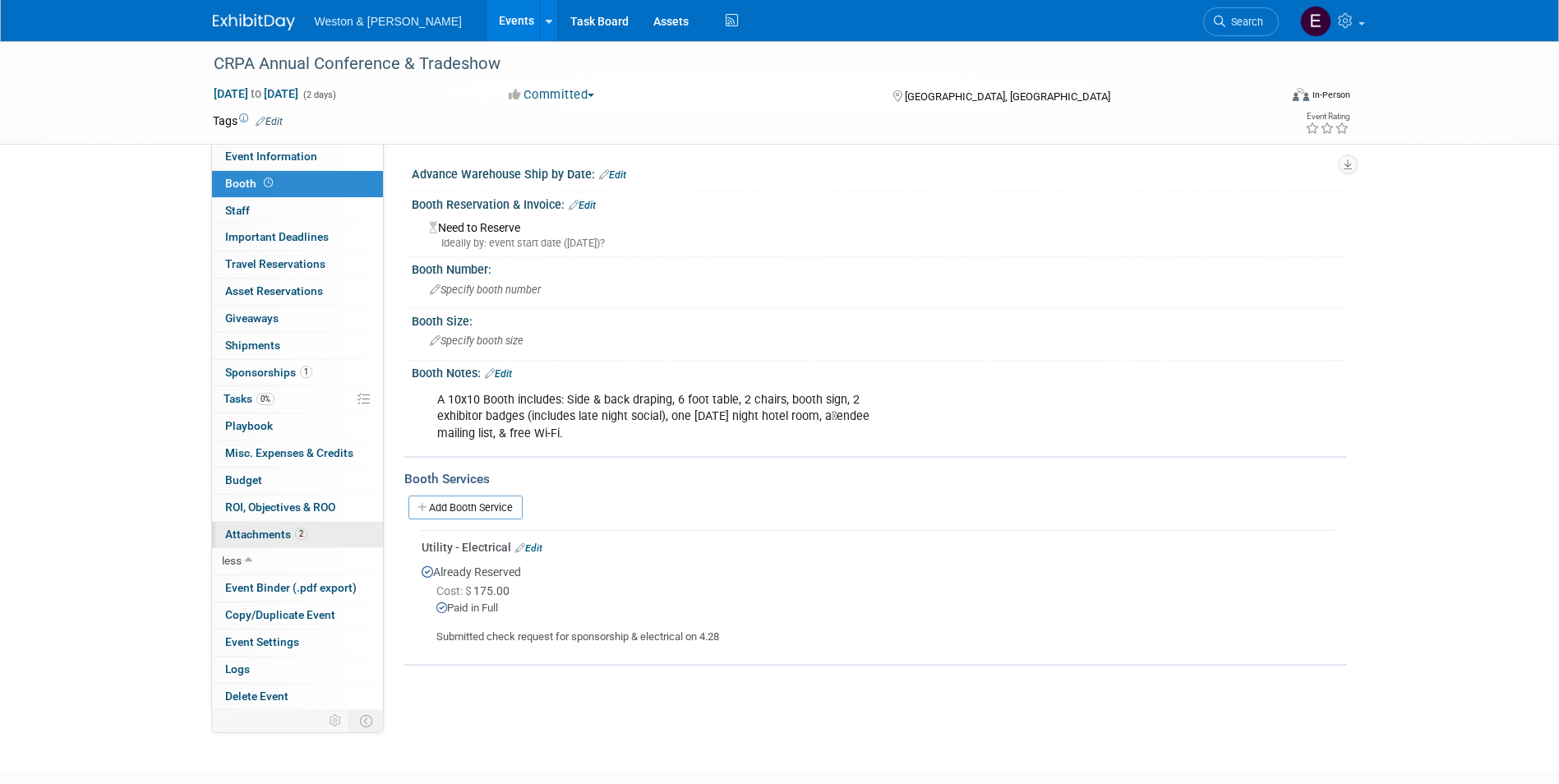
click at [240, 544] on link "2 Attachments 2" at bounding box center [297, 535] width 171 height 26
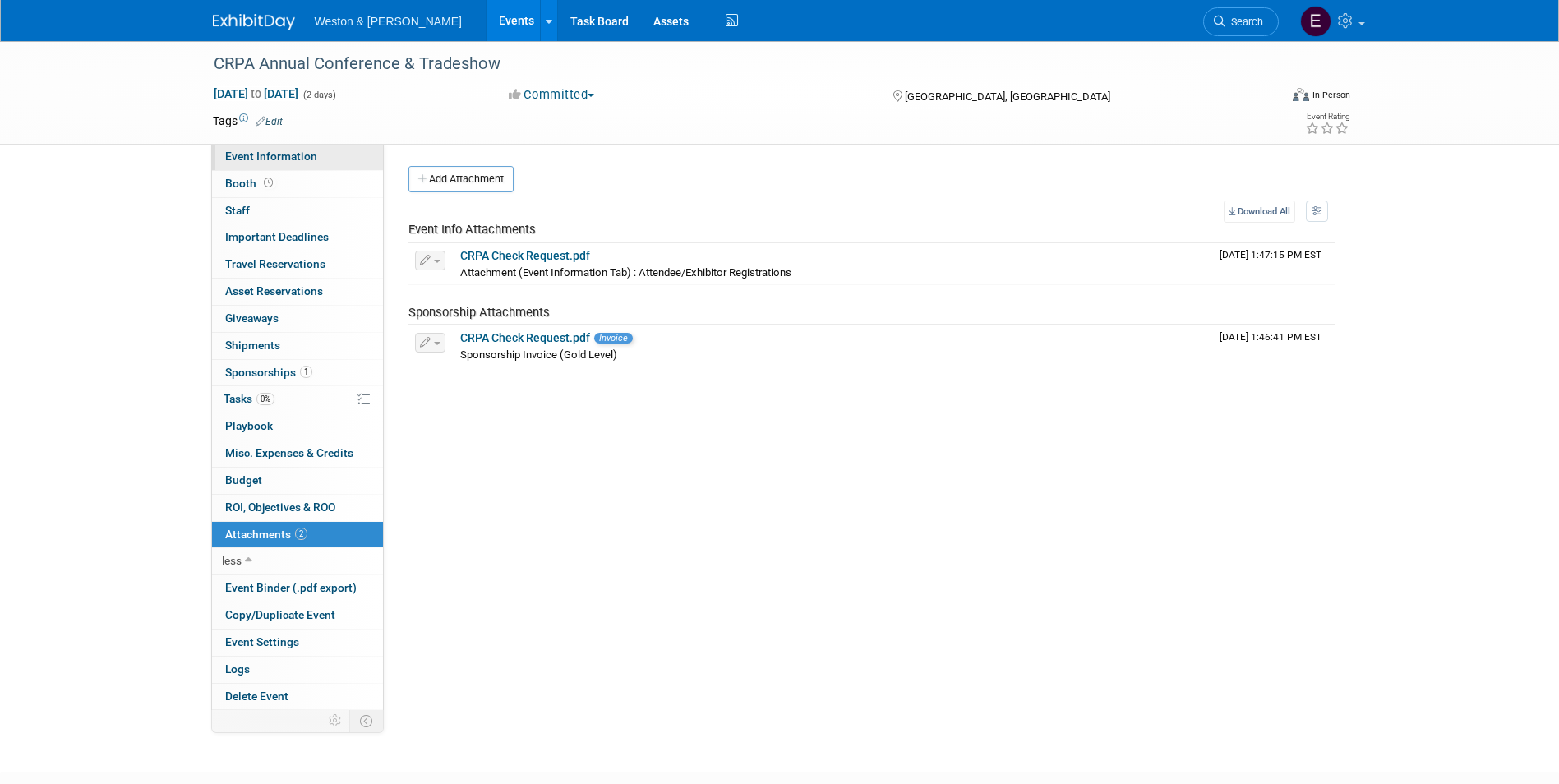
click at [288, 161] on span "Event Information" at bounding box center [271, 156] width 92 height 13
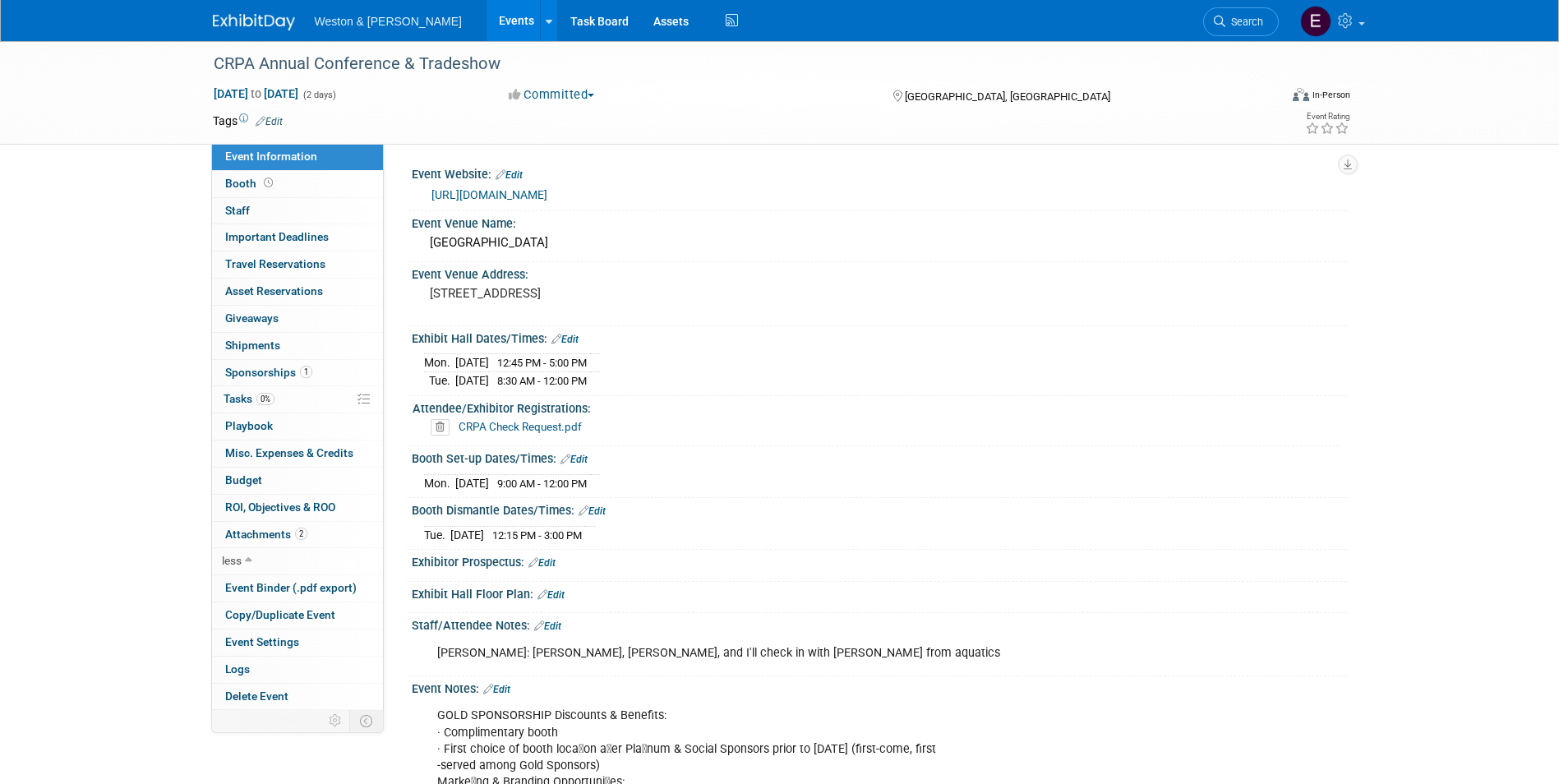
click at [515, 195] on link "https://crpa.com/conference/exhibit" at bounding box center [489, 195] width 116 height 13
